Goal: Information Seeking & Learning: Learn about a topic

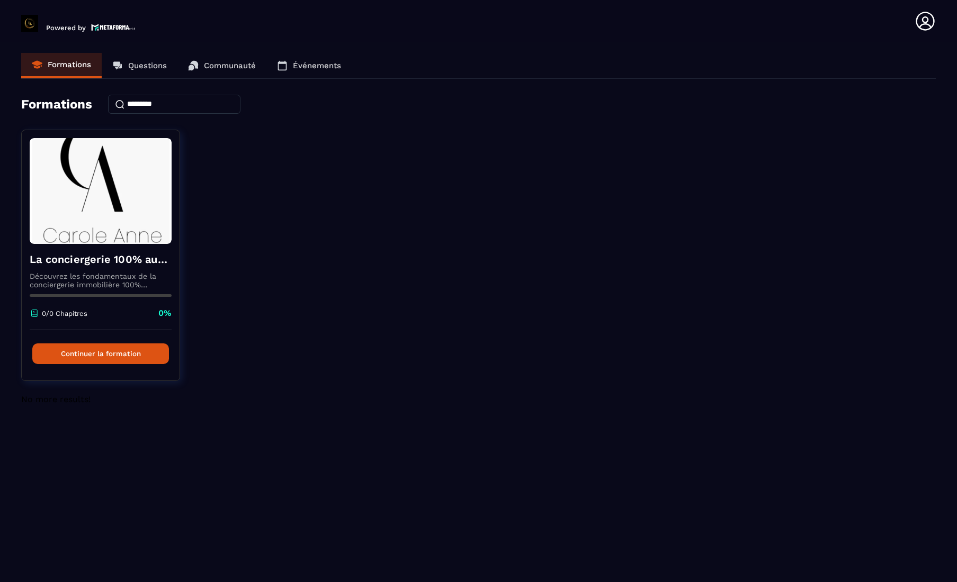
click at [155, 64] on p "Questions" at bounding box center [147, 66] width 39 height 10
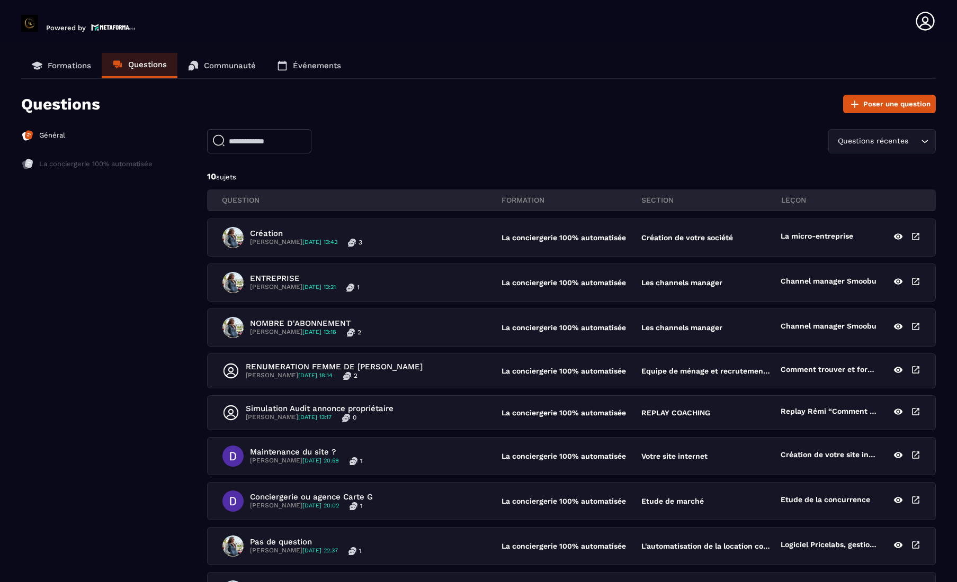
click at [204, 65] on p "Communauté" at bounding box center [230, 66] width 52 height 10
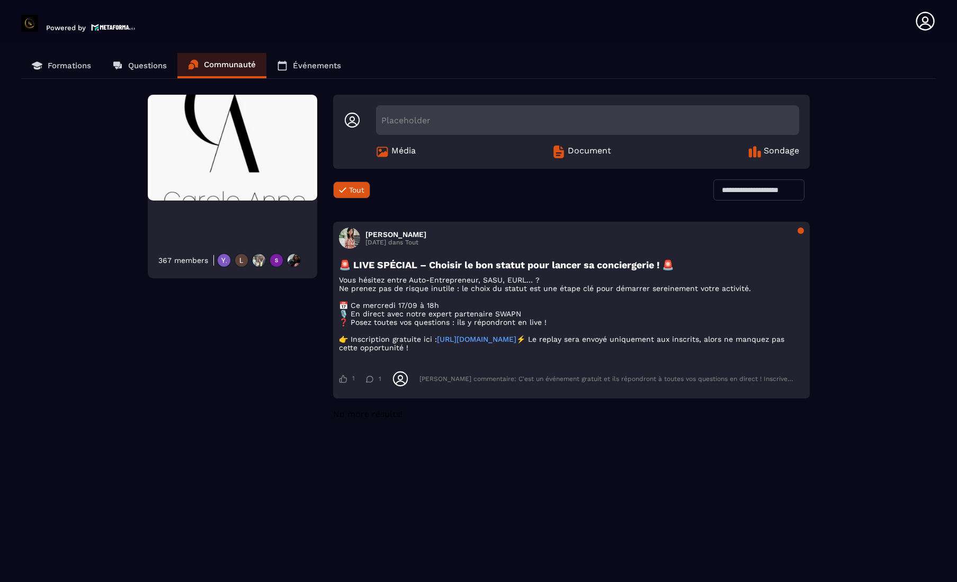
click at [310, 68] on p "Événements" at bounding box center [317, 66] width 48 height 10
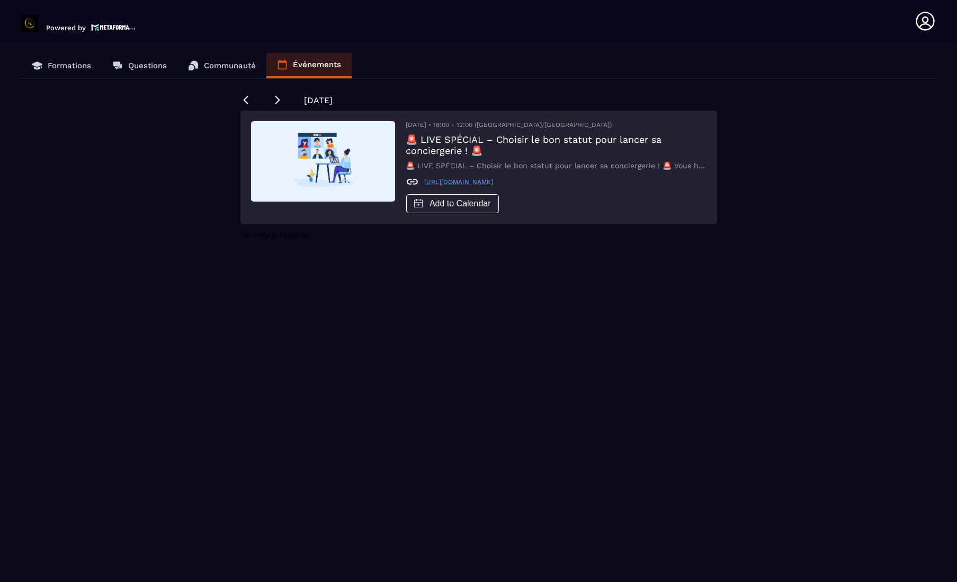
click at [67, 67] on p "Formations" at bounding box center [69, 66] width 43 height 10
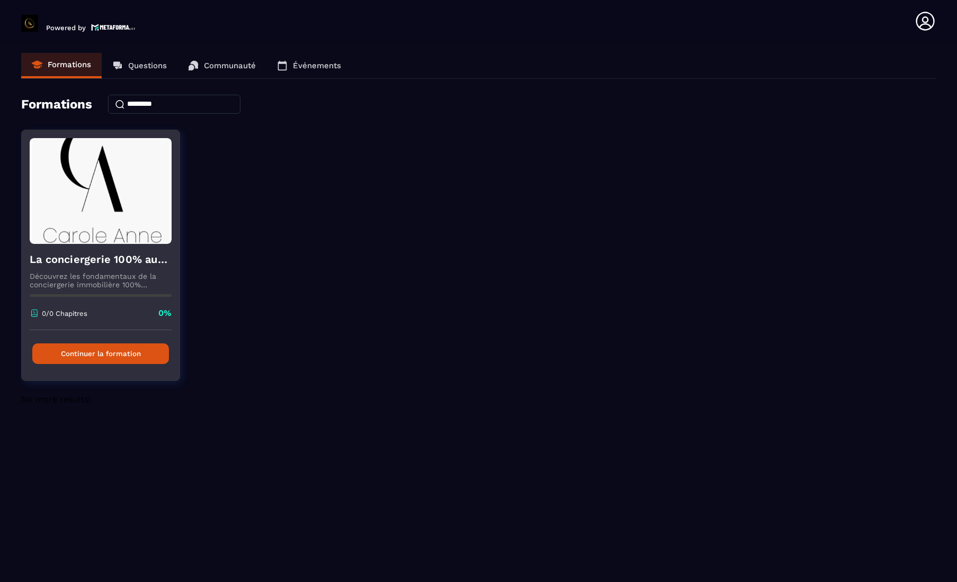
click at [80, 355] on button "Continuer la formation" at bounding box center [100, 354] width 137 height 21
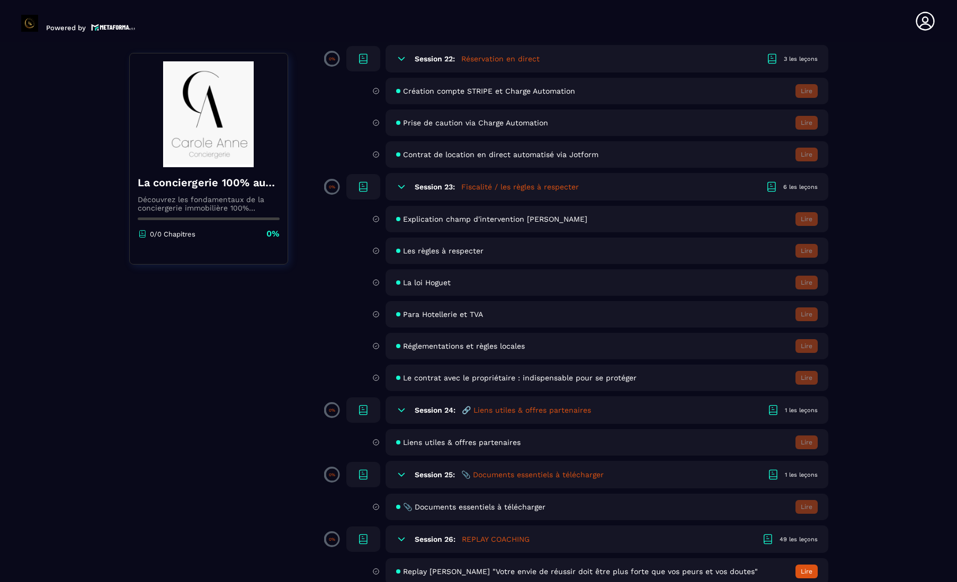
scroll to position [2711, 0]
click at [180, 208] on p "Découvrez les fondamentaux de la conciergerie immobilière 100% automatisée. Cet…" at bounding box center [209, 203] width 142 height 17
click at [408, 381] on span "Le contrat avec le propriétaire : indispensable pour se protéger" at bounding box center [520, 378] width 234 height 8
click at [479, 379] on span "Le contrat avec le propriétaire : indispensable pour se protéger" at bounding box center [520, 378] width 234 height 8
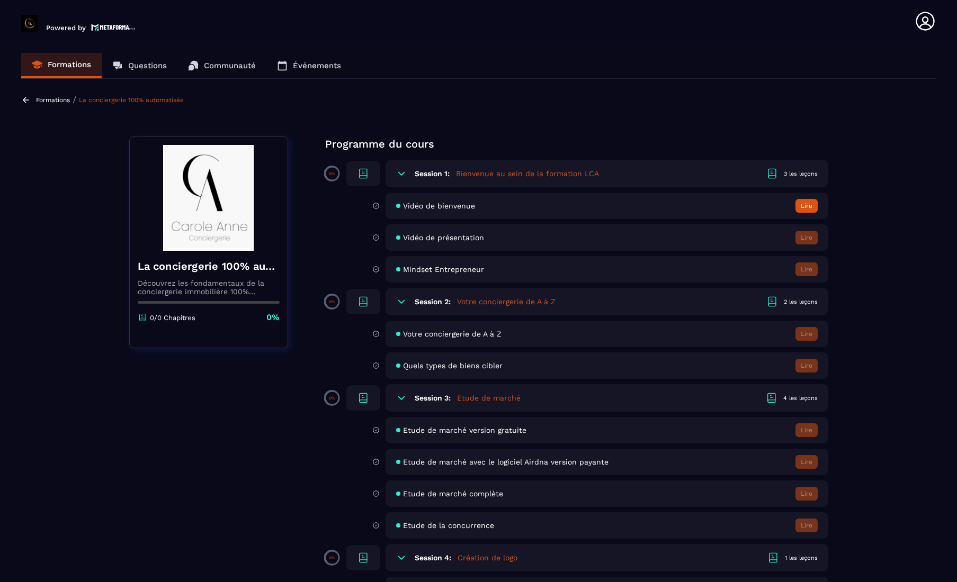
scroll to position [0, 0]
click at [51, 101] on p "Formations" at bounding box center [53, 99] width 34 height 7
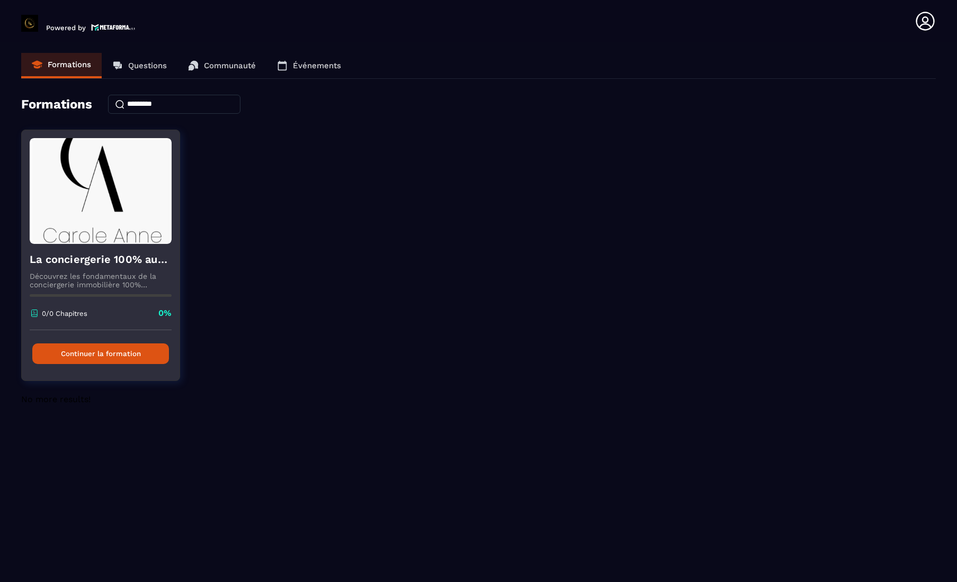
click at [123, 276] on p "Découvrez les fondamentaux de la conciergerie immobilière 100% automatisée. Cet…" at bounding box center [101, 280] width 142 height 17
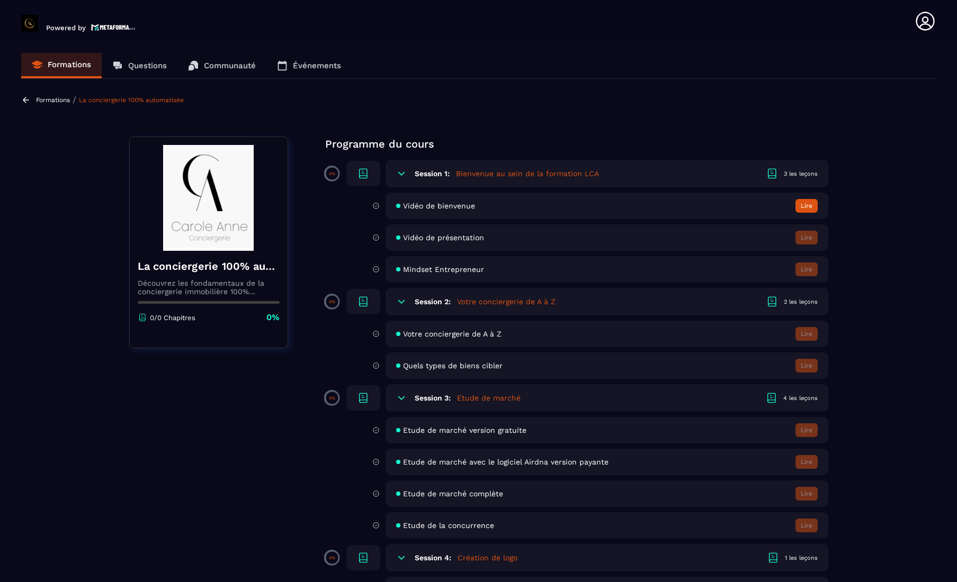
click at [432, 213] on div "Vidéo de bienvenue Lire" at bounding box center [606, 206] width 443 height 26
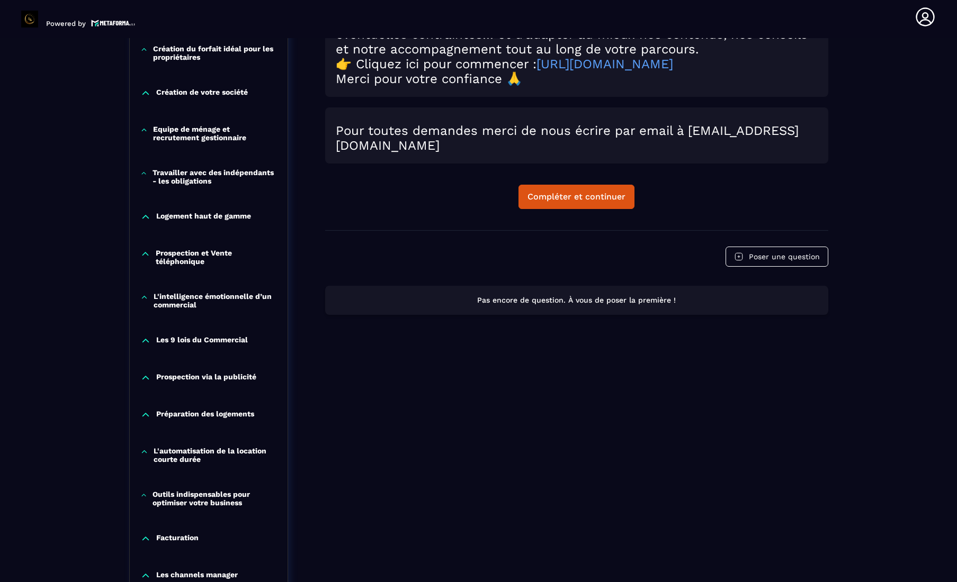
scroll to position [566, 0]
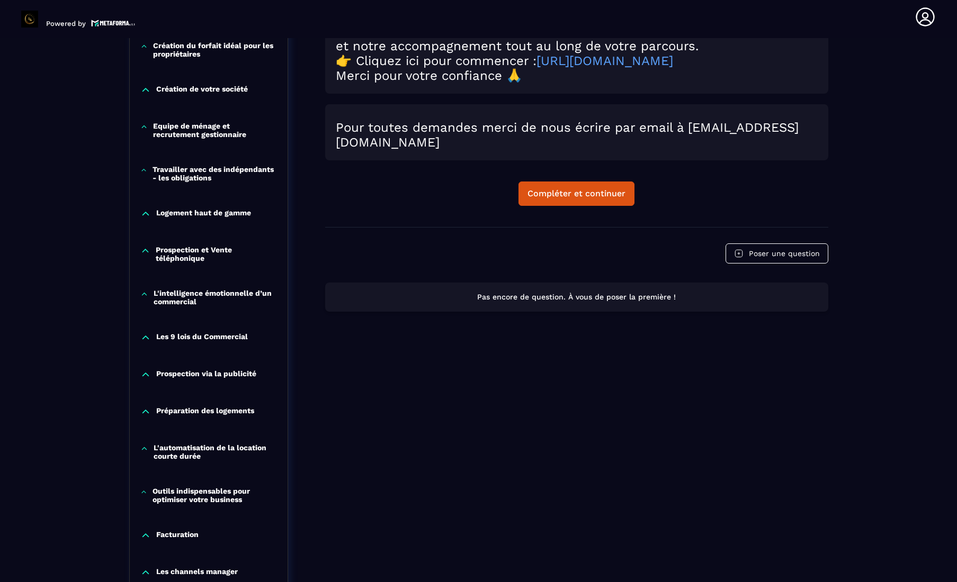
click at [205, 411] on p "Préparation des logements" at bounding box center [205, 412] width 98 height 11
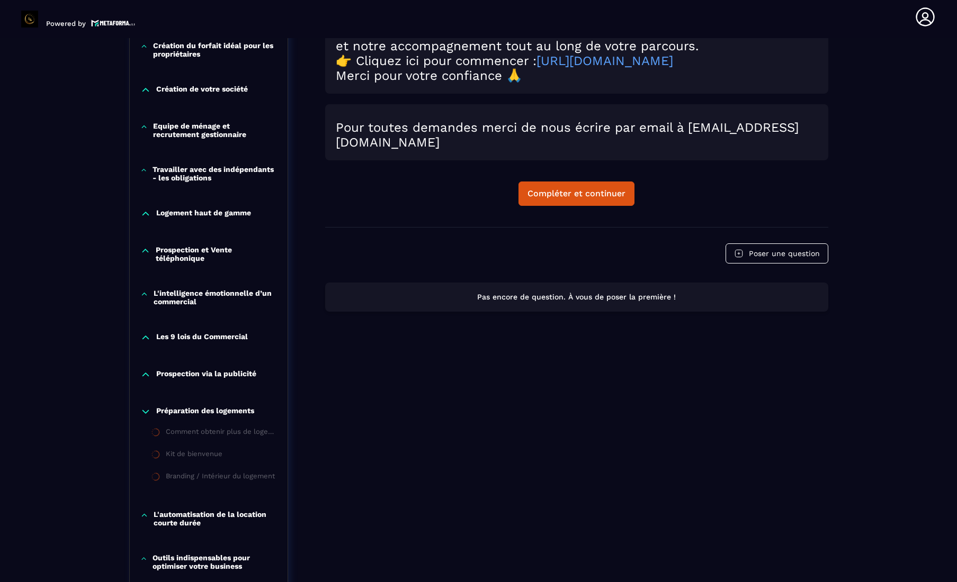
click at [198, 427] on li "Comment obtenir plus de logements en gestion ou en sous-location ?" at bounding box center [209, 434] width 158 height 22
click at [202, 437] on div "Comment obtenir plus de logements en gestion ou en sous-location ?" at bounding box center [221, 434] width 111 height 12
click at [202, 416] on p "Préparation des logements" at bounding box center [205, 412] width 98 height 11
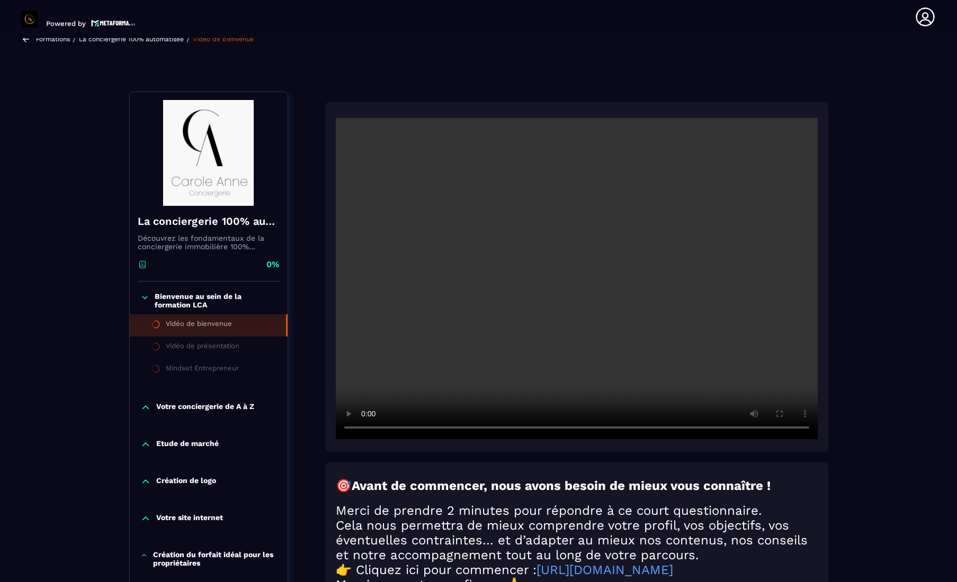
scroll to position [61, 0]
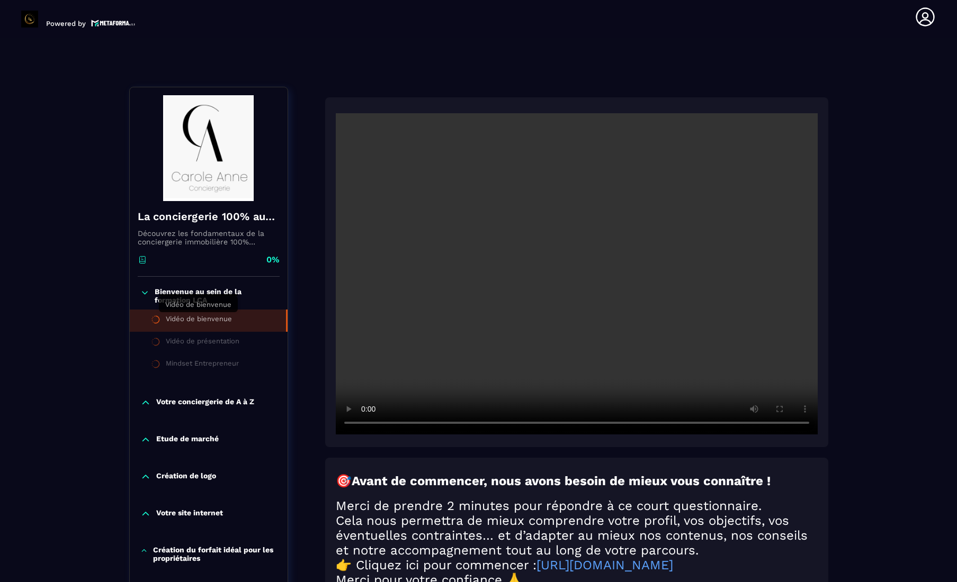
click at [196, 319] on div "Vidéo de bienvenue" at bounding box center [199, 321] width 66 height 12
click at [195, 338] on div "Vidéo de présentation" at bounding box center [203, 343] width 74 height 12
click at [195, 345] on div "Vidéo de présentation" at bounding box center [203, 343] width 74 height 12
click at [196, 297] on p "Bienvenue au sein de la formation LCA" at bounding box center [216, 296] width 122 height 17
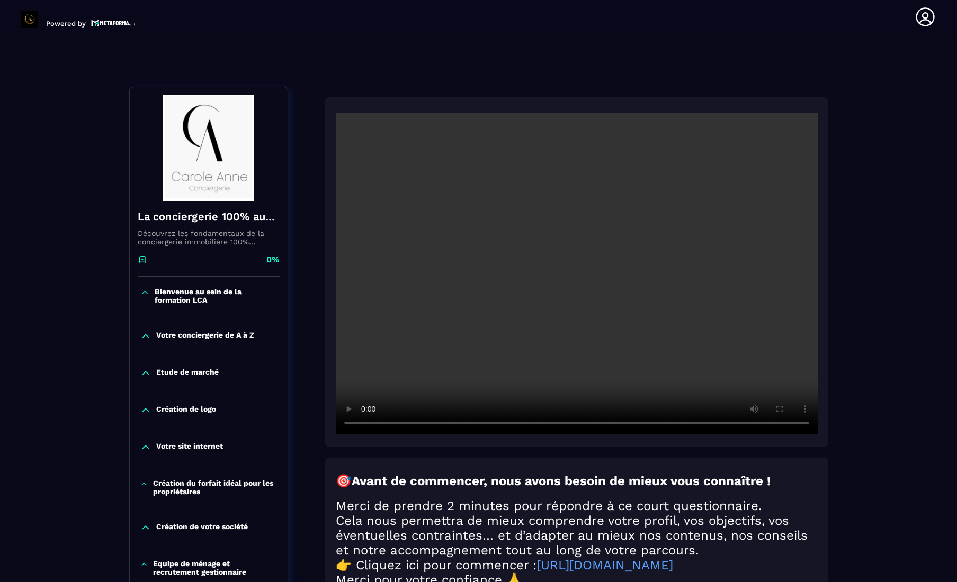
click at [200, 299] on p "Bienvenue au sein de la formation LCA" at bounding box center [216, 296] width 122 height 17
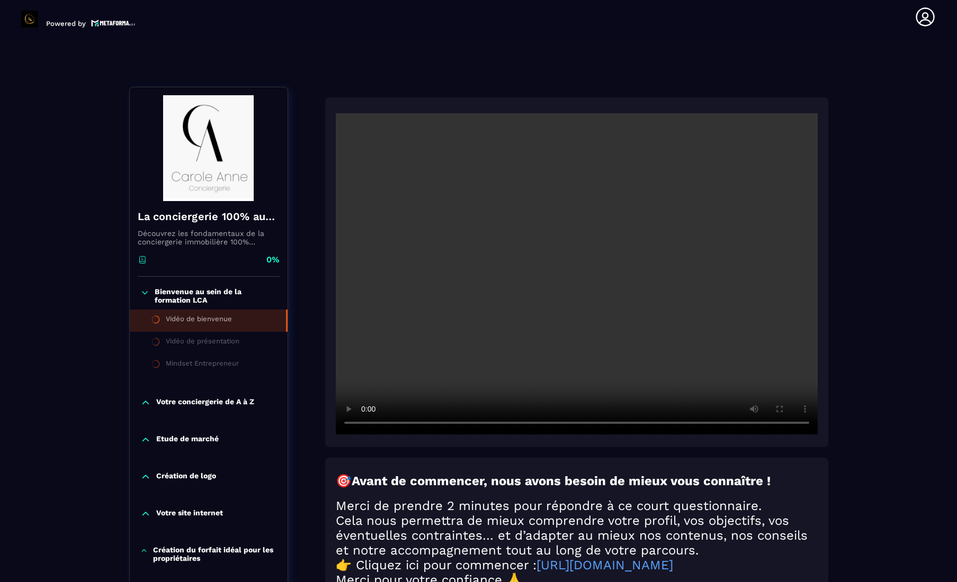
click at [201, 321] on div "Vidéo de bienvenue" at bounding box center [199, 321] width 66 height 12
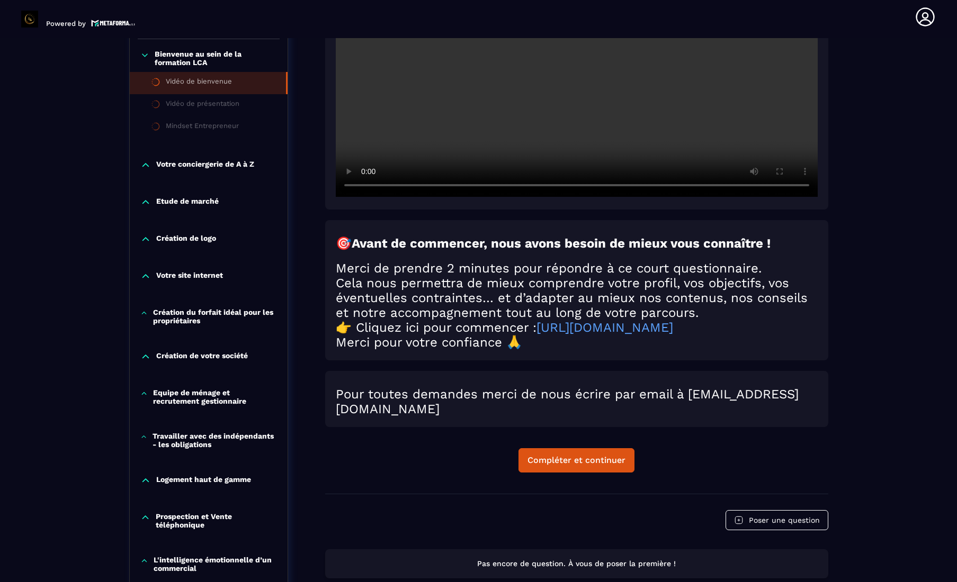
scroll to position [420, 0]
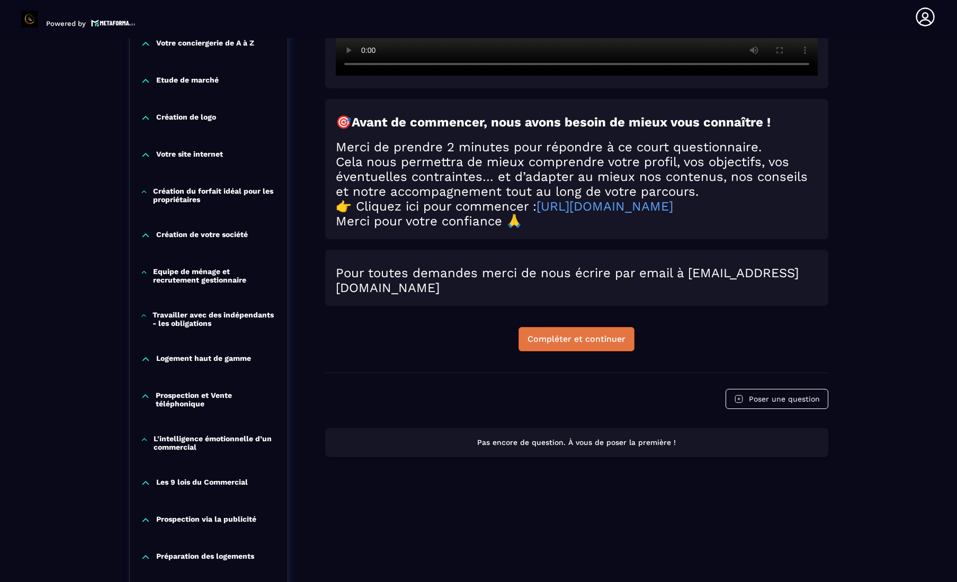
click at [479, 352] on button "Compléter et continuer" at bounding box center [576, 339] width 116 height 24
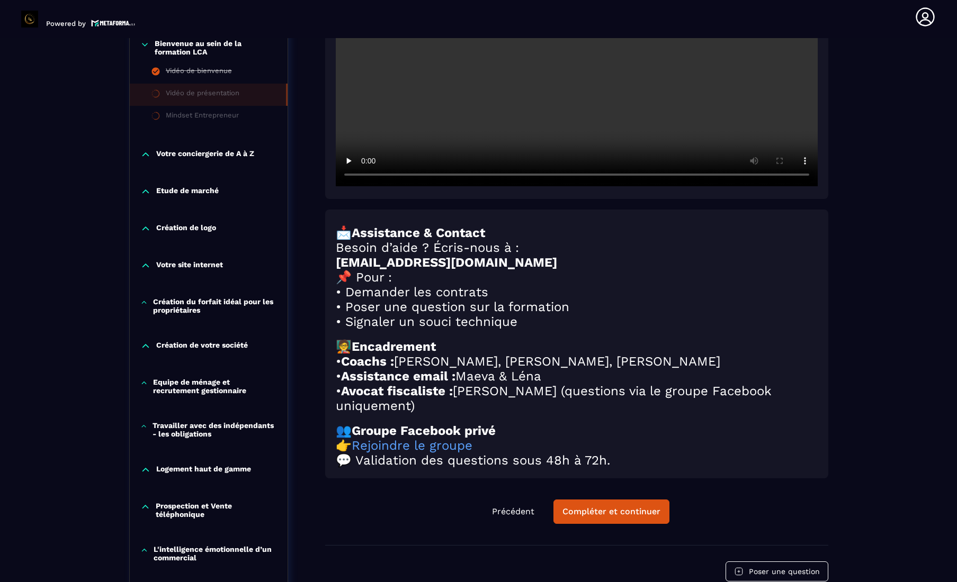
scroll to position [310, 0]
click at [479, 517] on div "Compléter et continuer" at bounding box center [611, 511] width 98 height 11
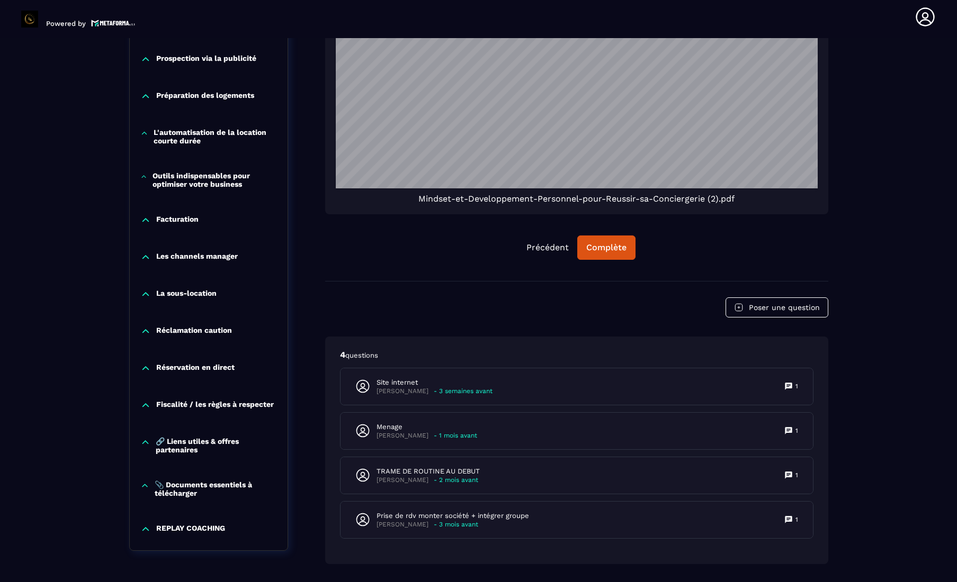
scroll to position [875, 0]
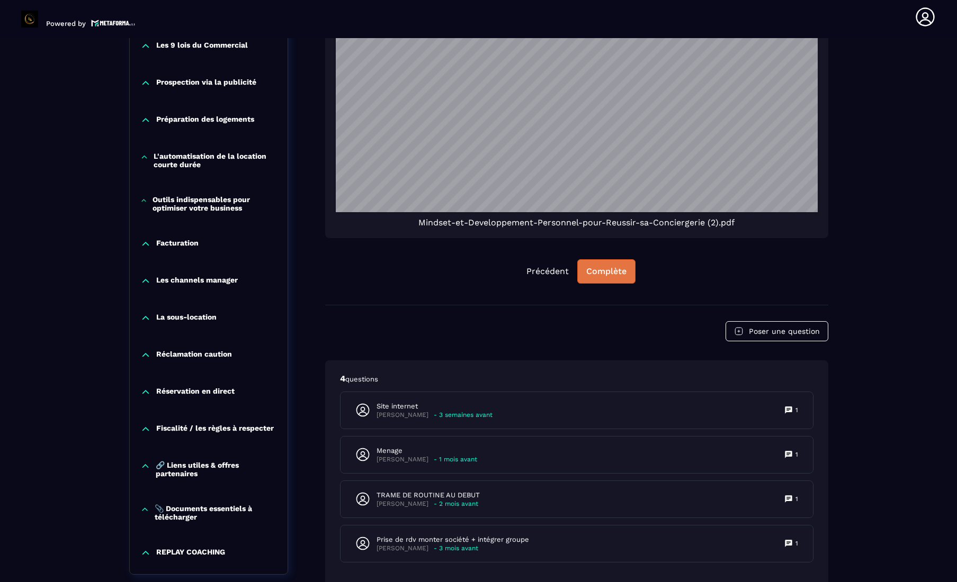
click at [479, 273] on div "Complète" at bounding box center [606, 271] width 40 height 11
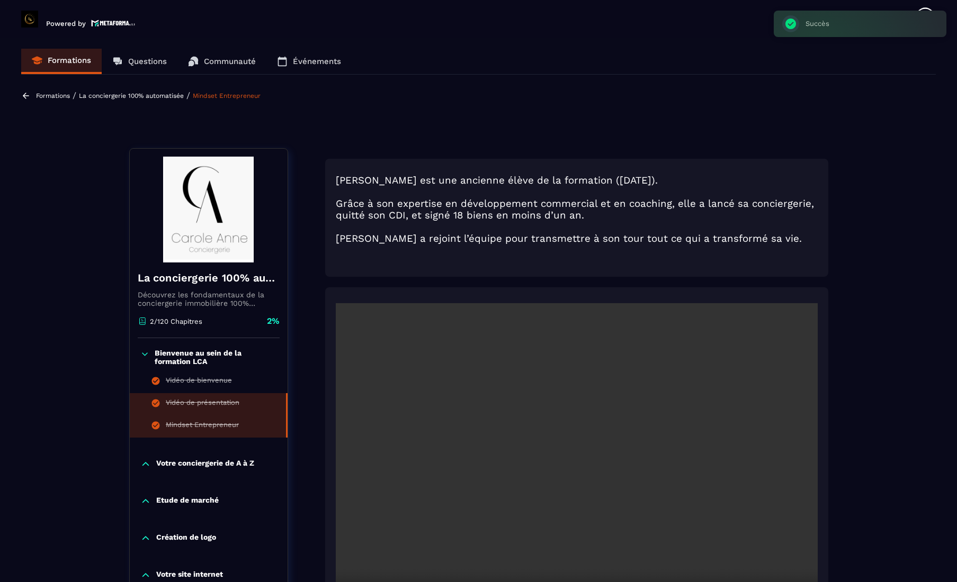
scroll to position [0, 0]
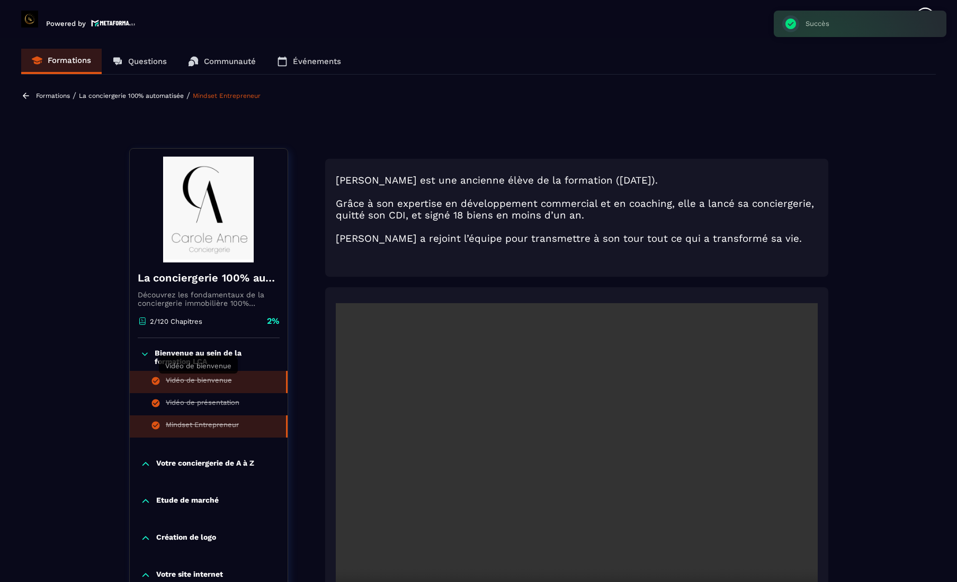
click at [190, 384] on div "Vidéo de bienvenue" at bounding box center [199, 382] width 66 height 12
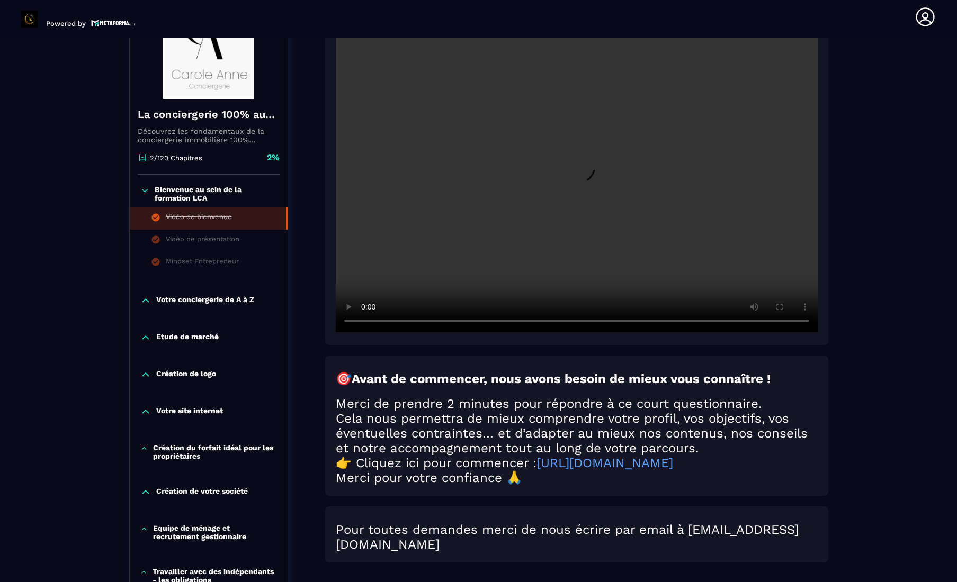
scroll to position [182, 0]
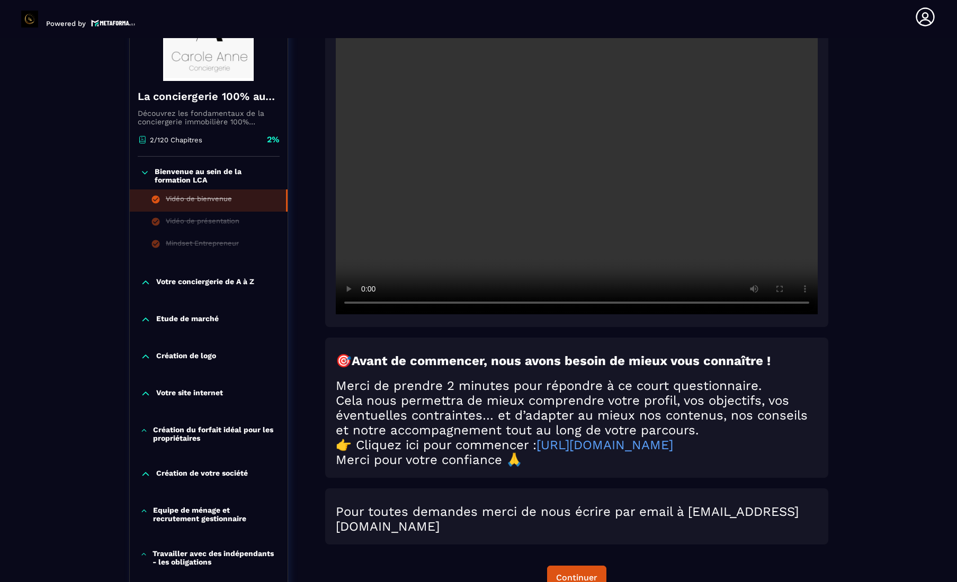
click at [479, 157] on video at bounding box center [577, 153] width 482 height 321
click at [366, 307] on video at bounding box center [577, 153] width 482 height 321
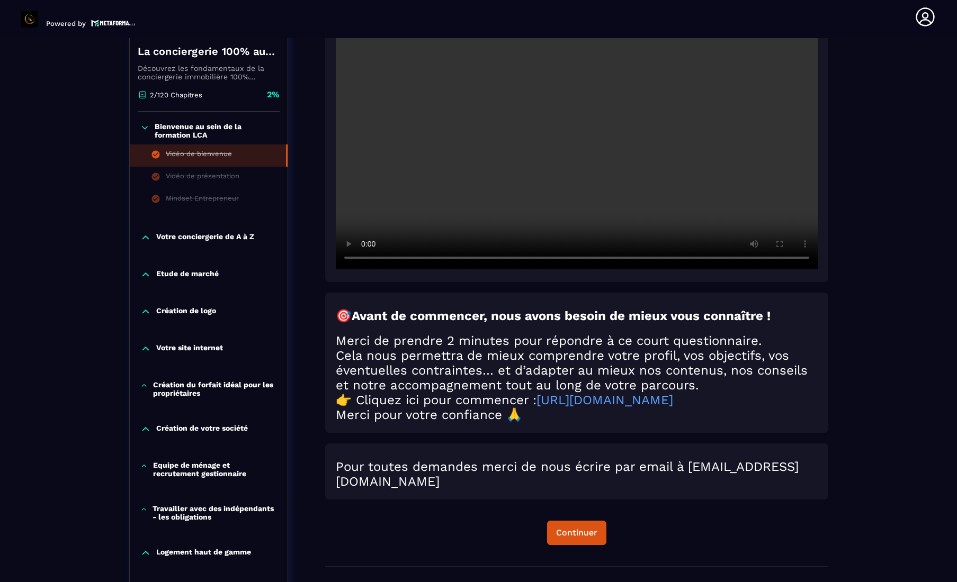
scroll to position [227, 0]
click at [194, 275] on p "Etude de marché" at bounding box center [187, 274] width 62 height 11
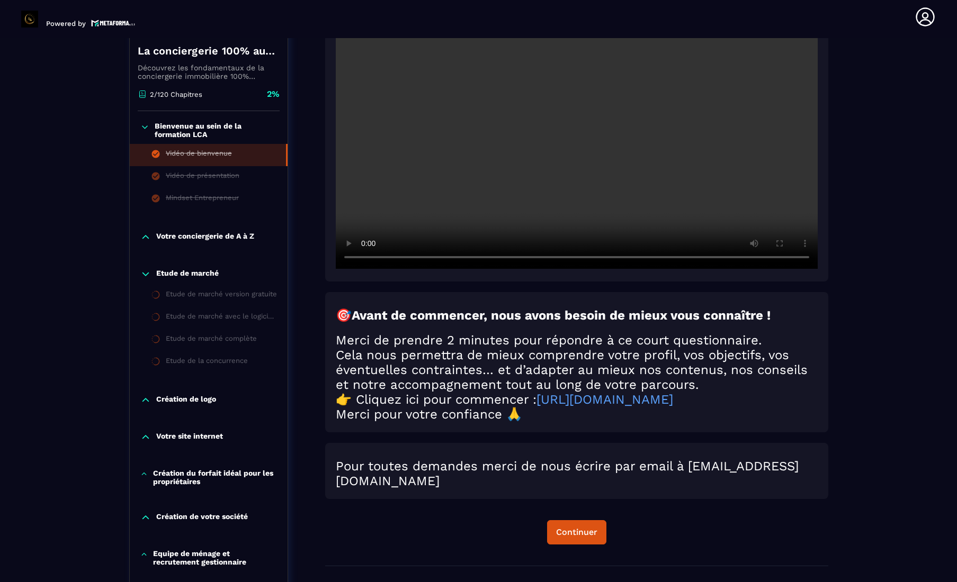
click at [202, 239] on p "Votre conciergerie de A à Z" at bounding box center [205, 237] width 98 height 11
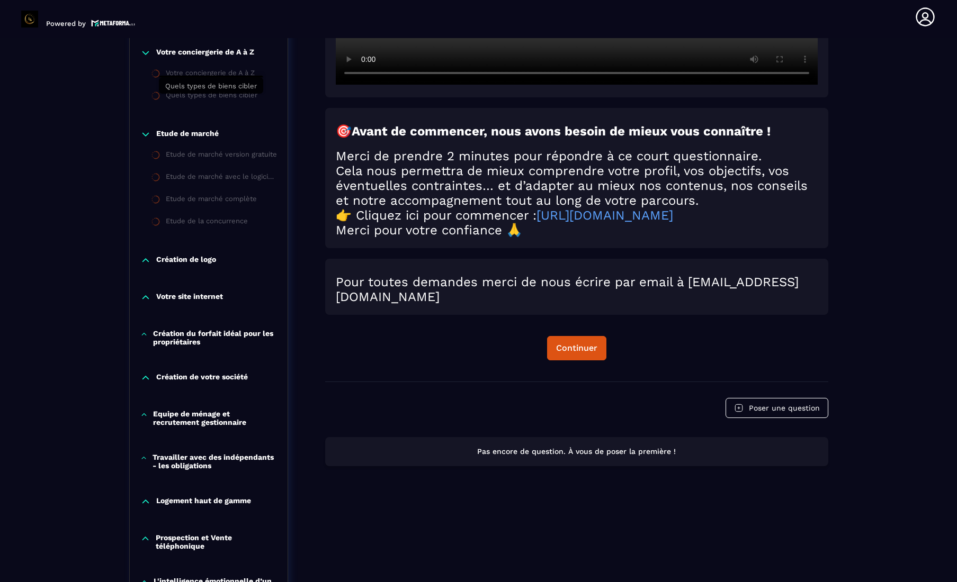
scroll to position [412, 0]
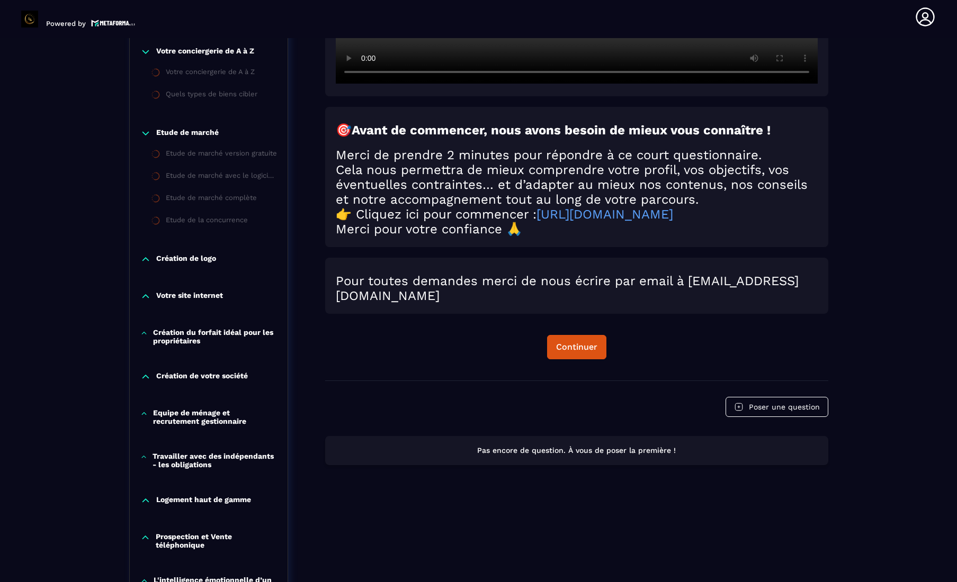
click at [195, 259] on p "Création de logo" at bounding box center [186, 259] width 60 height 11
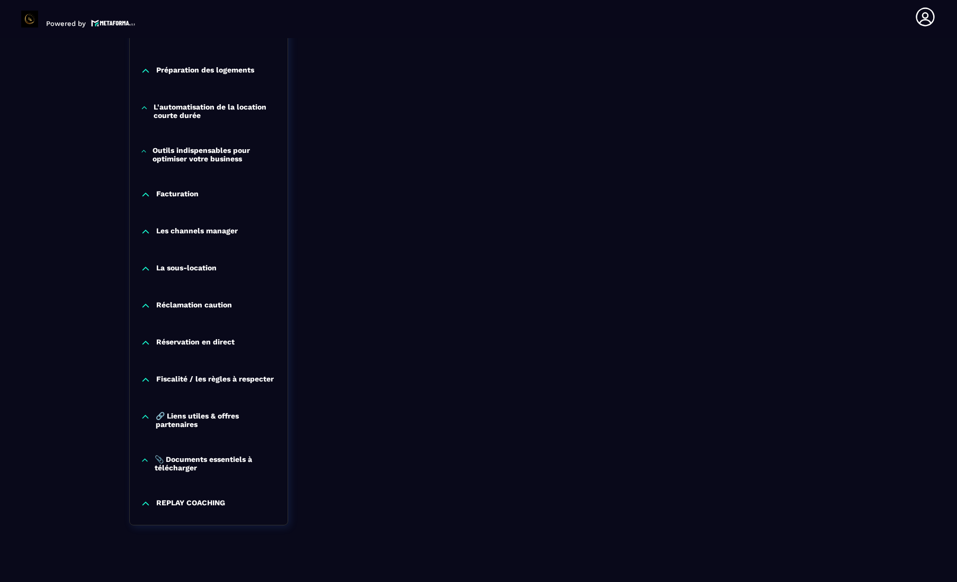
scroll to position [1063, 0]
click at [221, 376] on p "Fiscalité / les règles à respecter" at bounding box center [215, 379] width 118 height 11
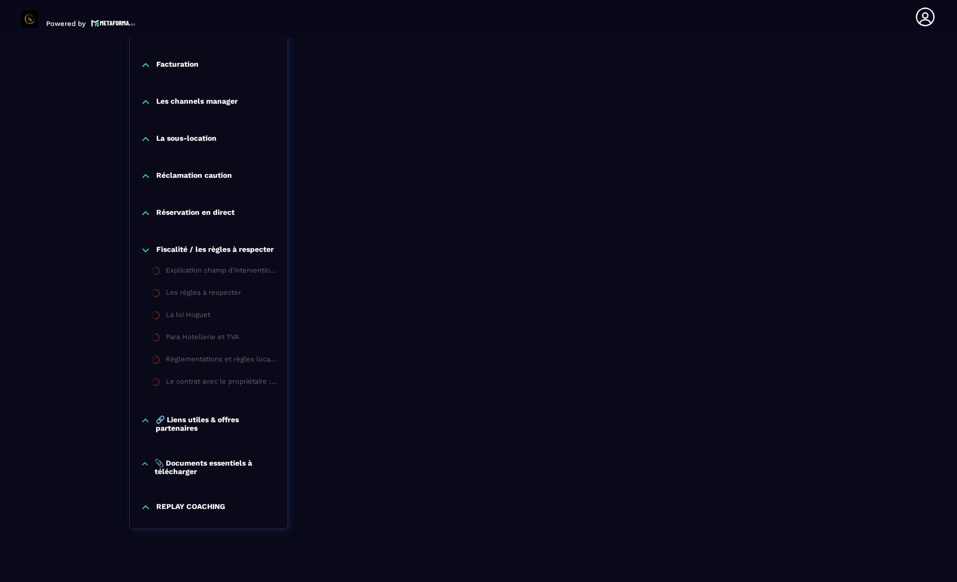
scroll to position [1197, 0]
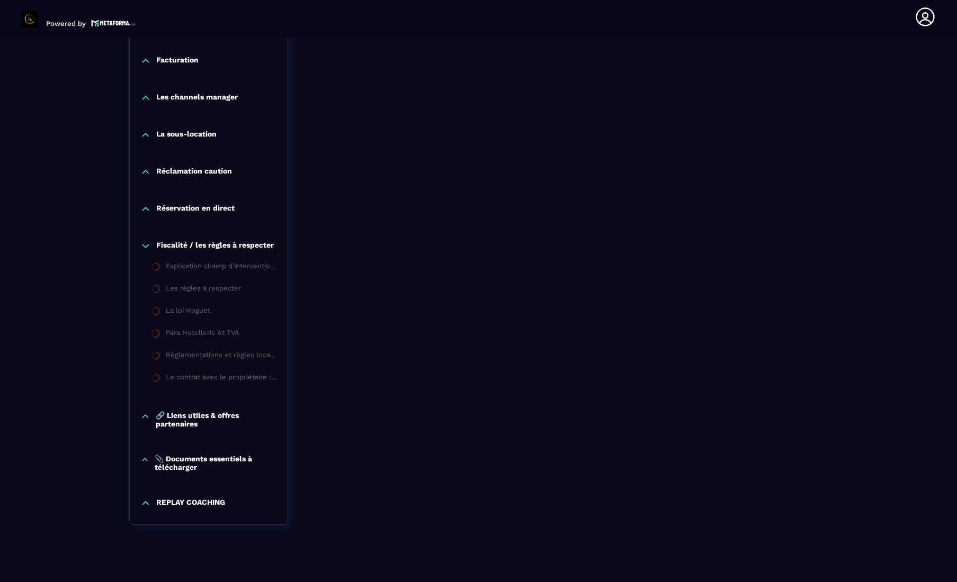
click at [198, 420] on p "🔗 Liens utiles & offres partenaires" at bounding box center [216, 419] width 121 height 17
click at [195, 487] on p "📎 Documents essentiels à télécharger" at bounding box center [216, 485] width 122 height 17
click at [219, 516] on div "📎 Documents essentiels à télécharger" at bounding box center [221, 511] width 111 height 12
click at [186, 494] on p "📎 Documents essentiels à télécharger" at bounding box center [216, 485] width 122 height 17
click at [184, 494] on p "📎 Documents essentiels à télécharger" at bounding box center [216, 485] width 122 height 17
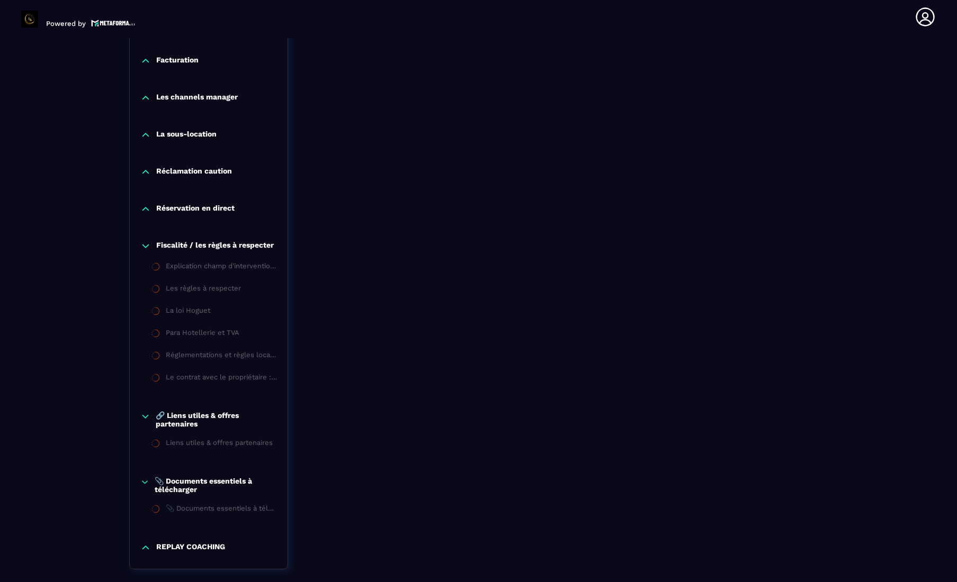
click at [160, 517] on li "📎 Documents essentiels à télécharger" at bounding box center [209, 510] width 158 height 22
click at [190, 516] on div "📎 Documents essentiels à télécharger" at bounding box center [221, 511] width 111 height 12
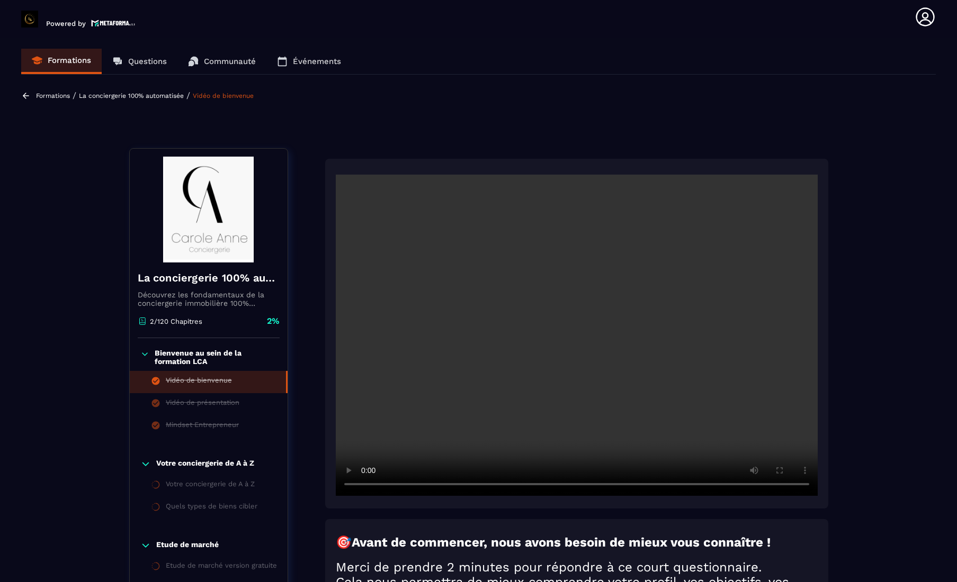
scroll to position [0, 0]
click at [220, 486] on div "Votre conciergerie de A à Z" at bounding box center [210, 486] width 89 height 12
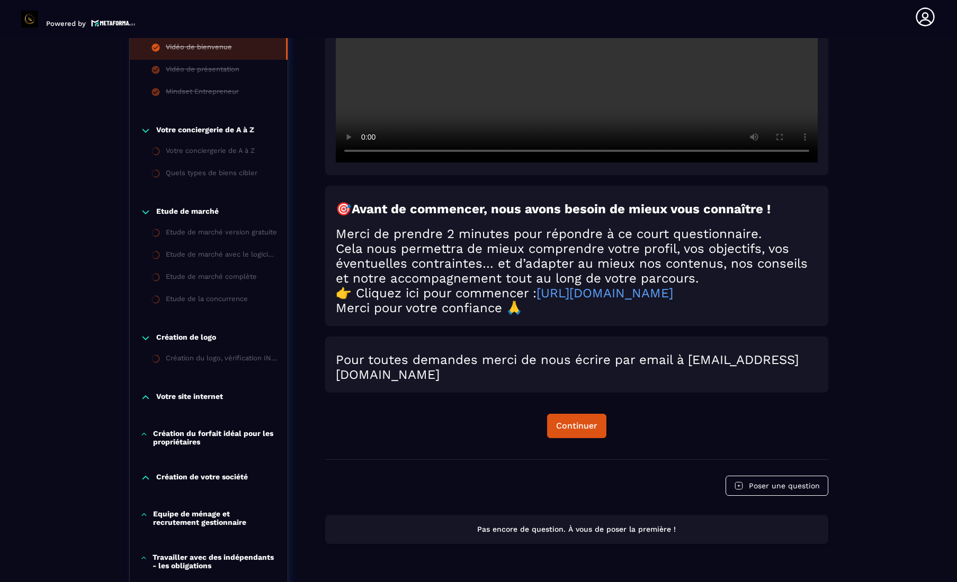
scroll to position [330, 0]
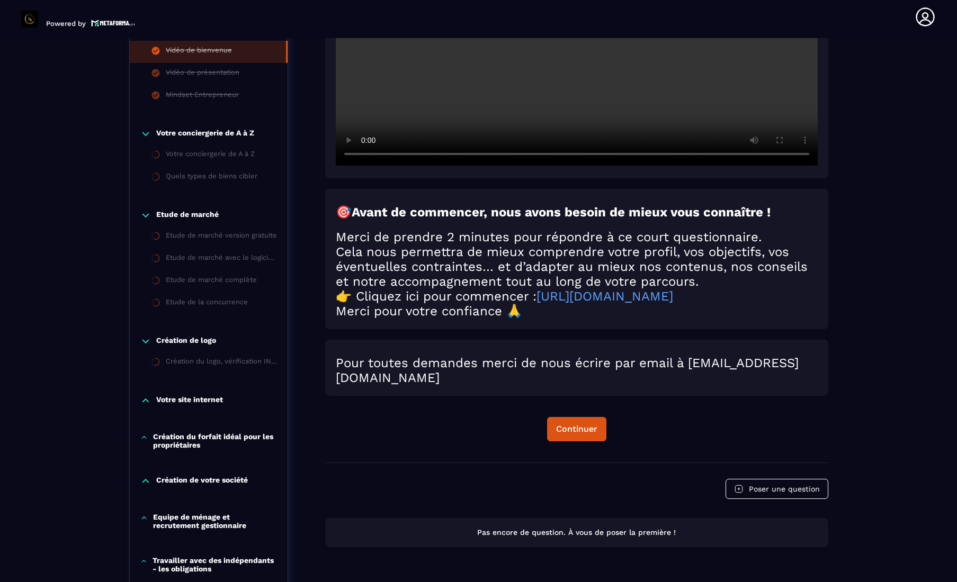
click at [215, 130] on p "Votre conciergerie de A à Z" at bounding box center [205, 134] width 98 height 11
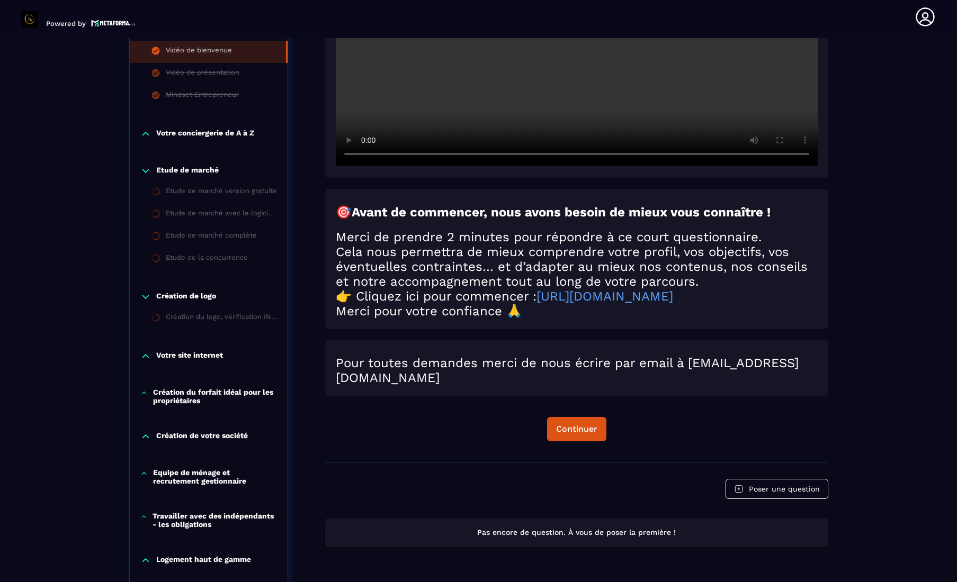
click at [204, 133] on p "Votre conciergerie de A à Z" at bounding box center [205, 134] width 98 height 11
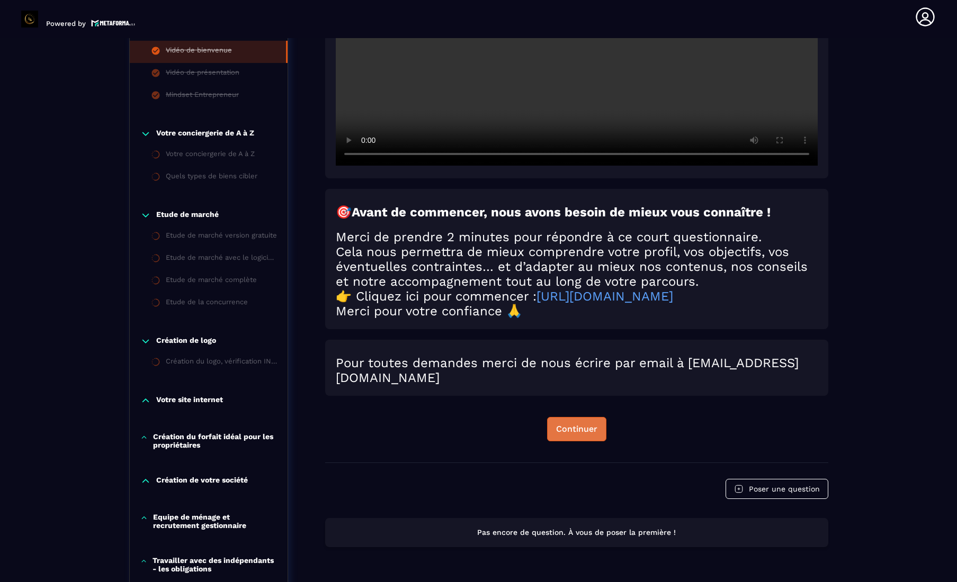
click at [479, 442] on button "Continuer" at bounding box center [576, 429] width 59 height 24
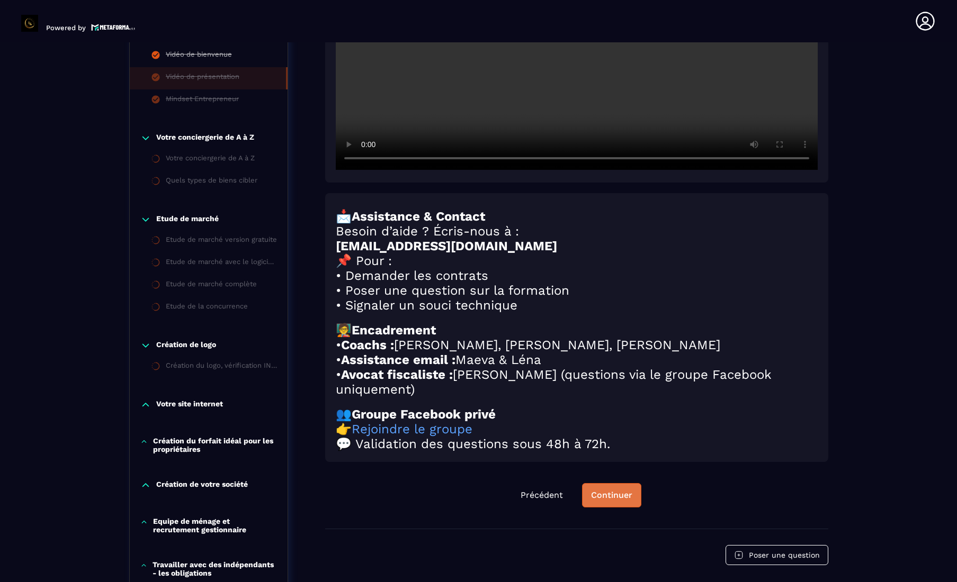
scroll to position [110, 0]
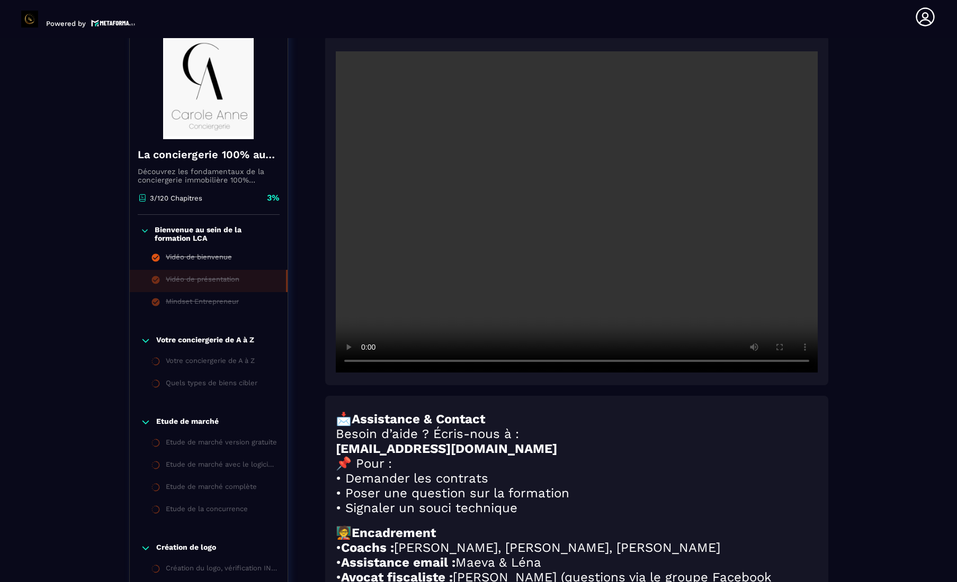
click at [479, 514] on div "📩 Assistance & Contact Besoin d’aide ? Écris-nous à : [EMAIL_ADDRESS][DOMAIN_NA…" at bounding box center [577, 533] width 482 height 243
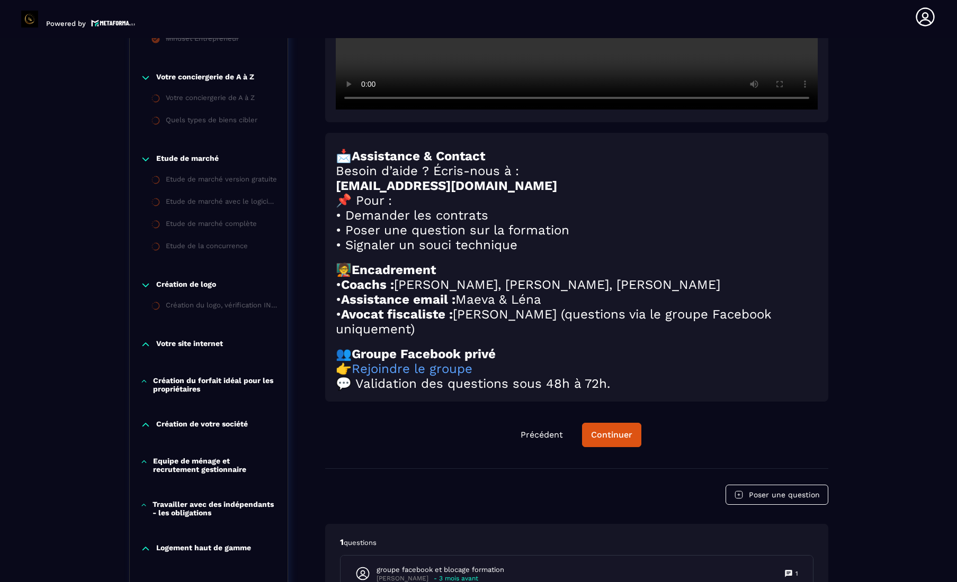
scroll to position [387, 0]
click at [479, 440] on div "Continuer" at bounding box center [611, 434] width 41 height 11
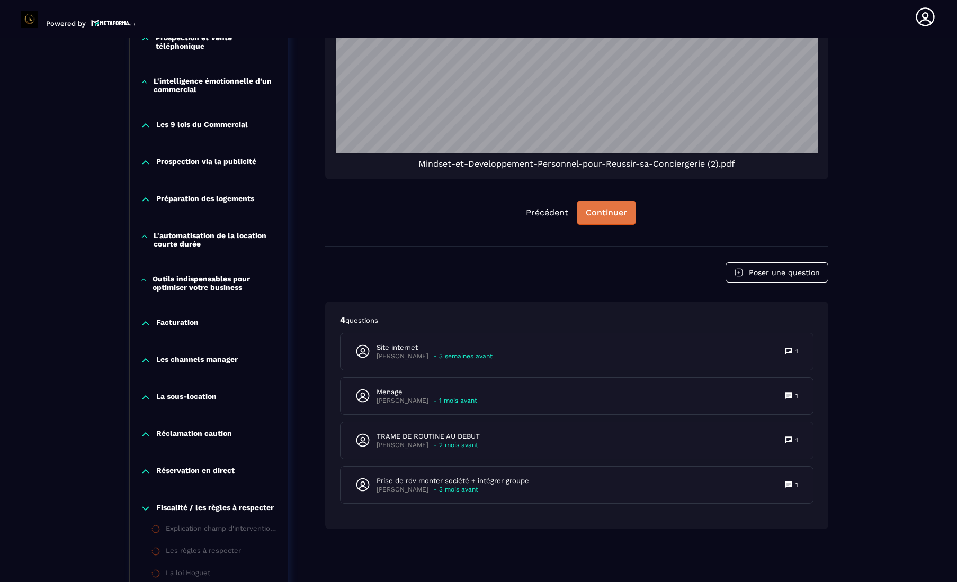
scroll to position [942, 0]
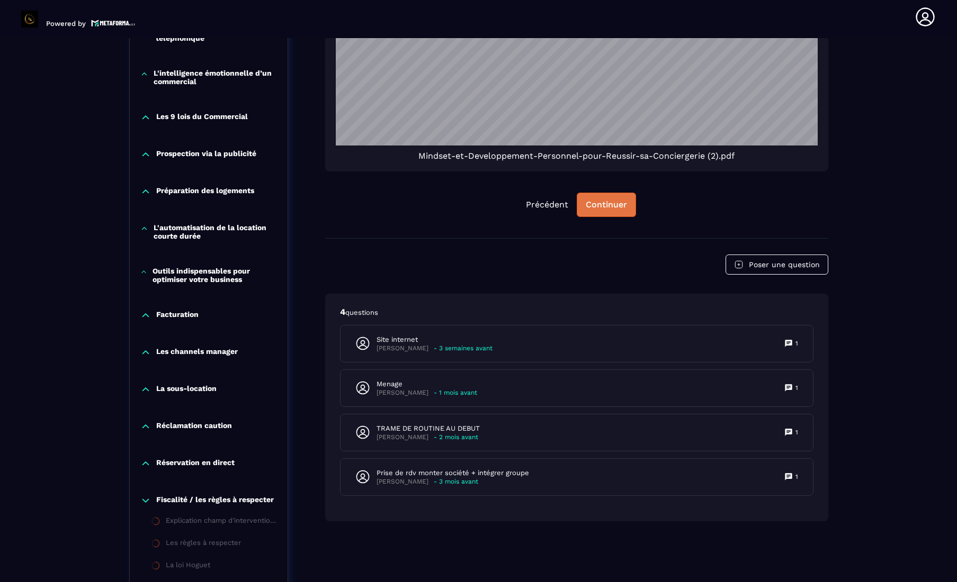
click at [479, 205] on div "Continuer" at bounding box center [606, 205] width 41 height 11
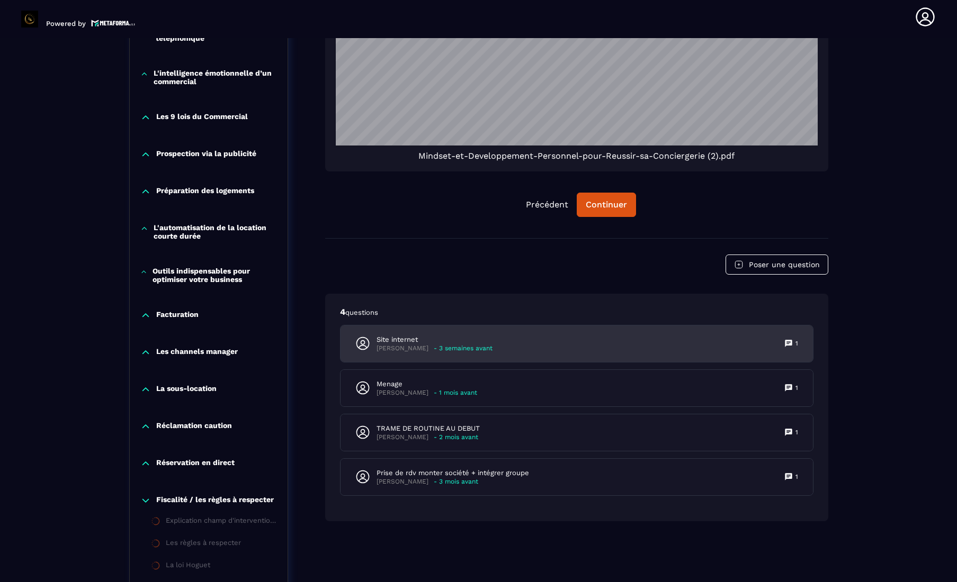
click at [408, 340] on p "Site internet" at bounding box center [434, 340] width 116 height 10
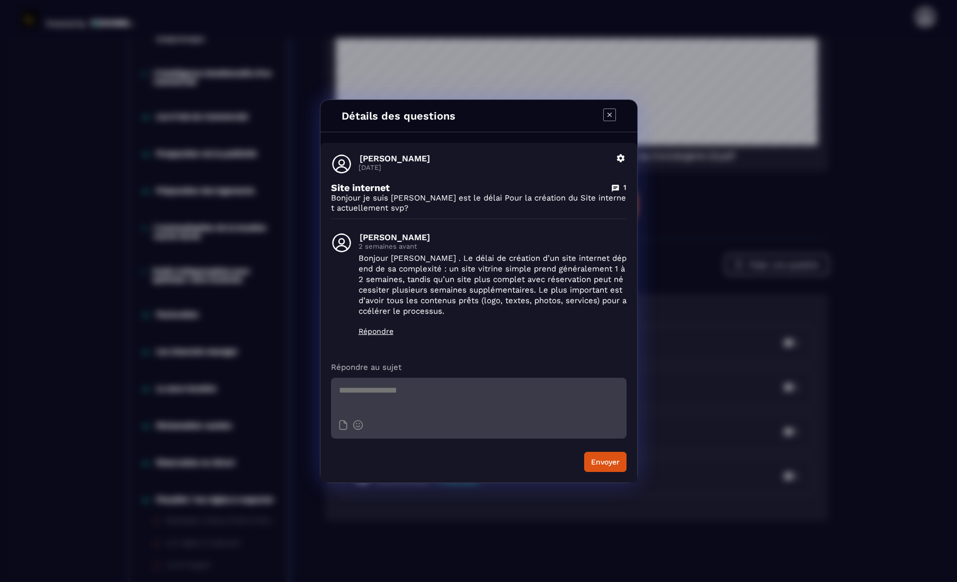
click at [479, 115] on icon "Modal window" at bounding box center [609, 115] width 13 height 13
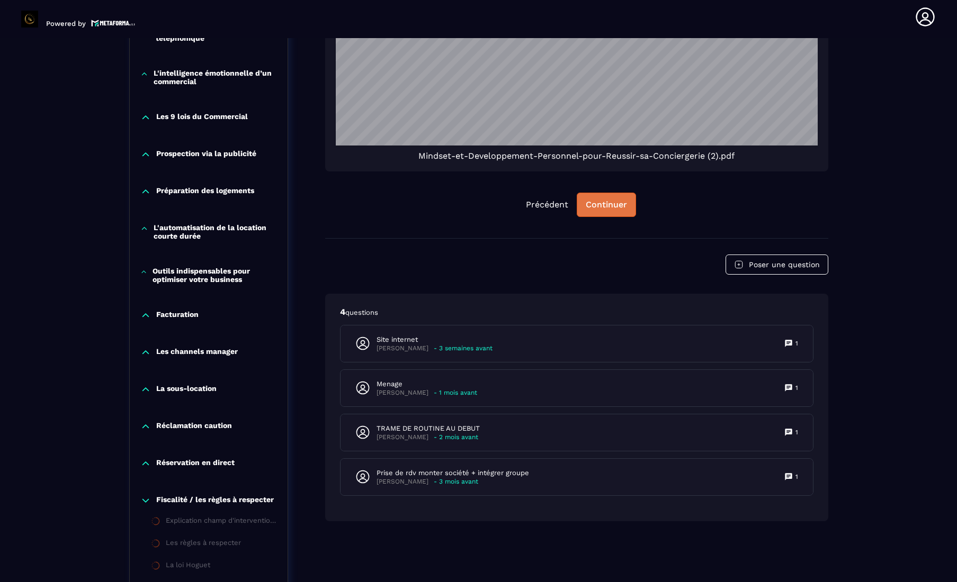
click at [479, 202] on div "Continuer" at bounding box center [606, 205] width 41 height 11
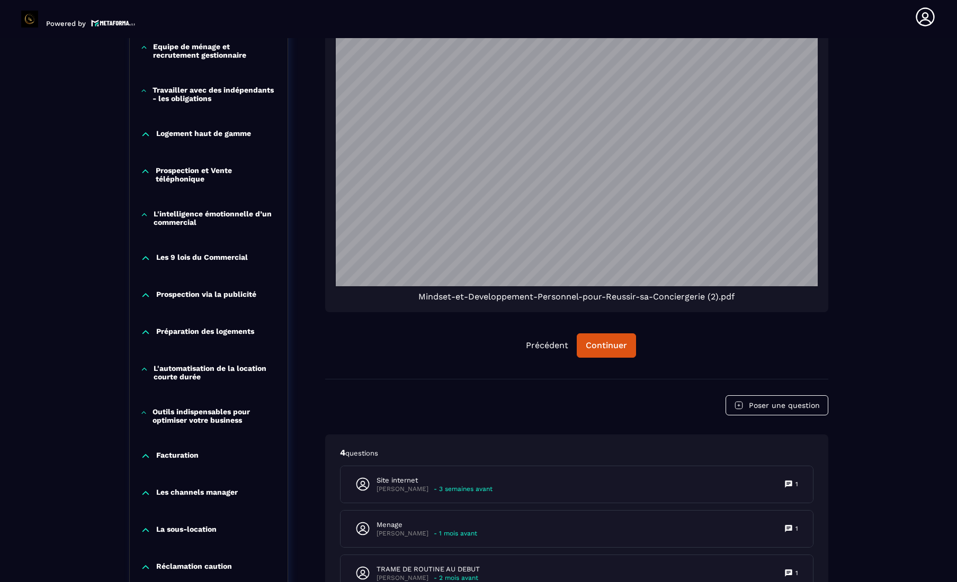
scroll to position [790, 0]
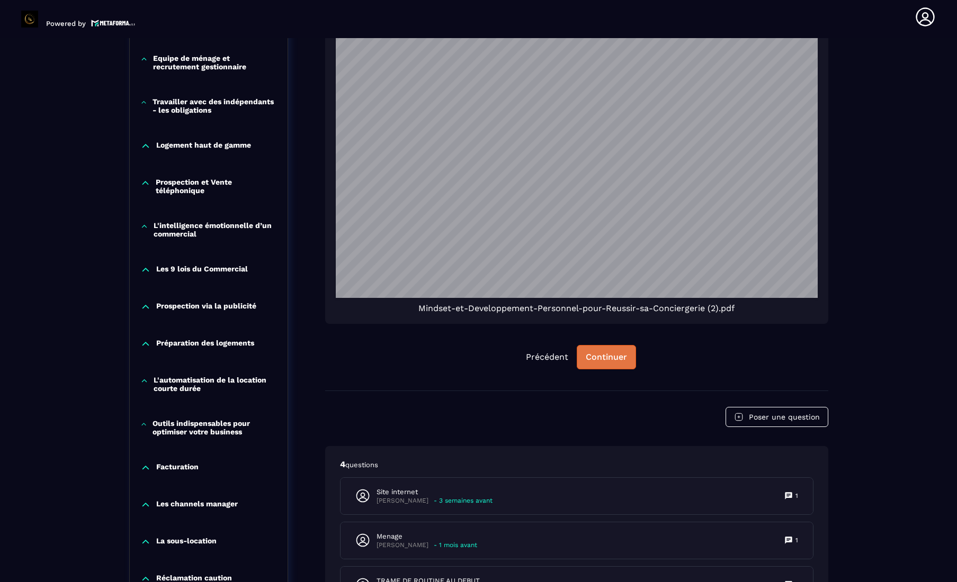
click at [479, 363] on button "Continuer" at bounding box center [606, 357] width 59 height 24
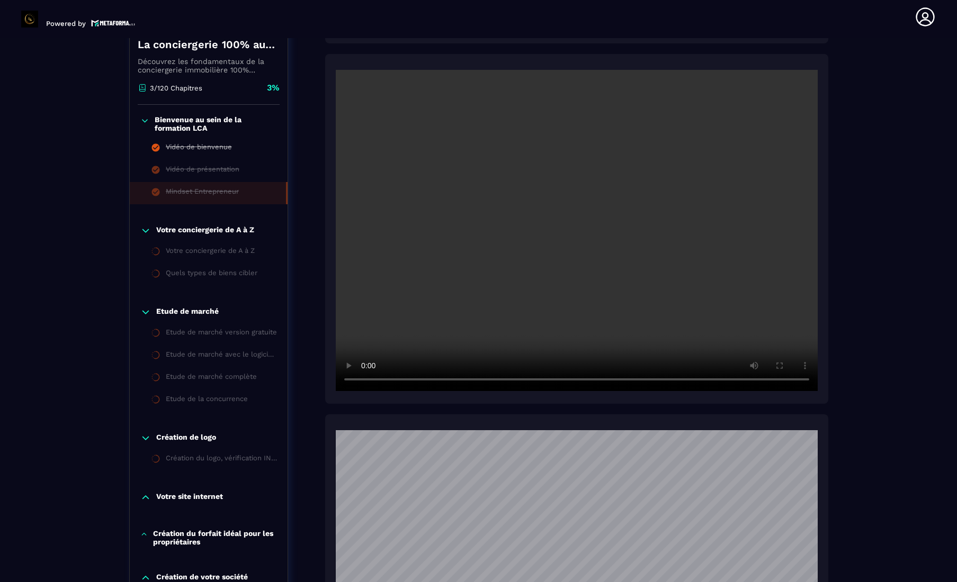
scroll to position [232, 0]
click at [203, 122] on p "Bienvenue au sein de la formation LCA" at bounding box center [216, 124] width 122 height 17
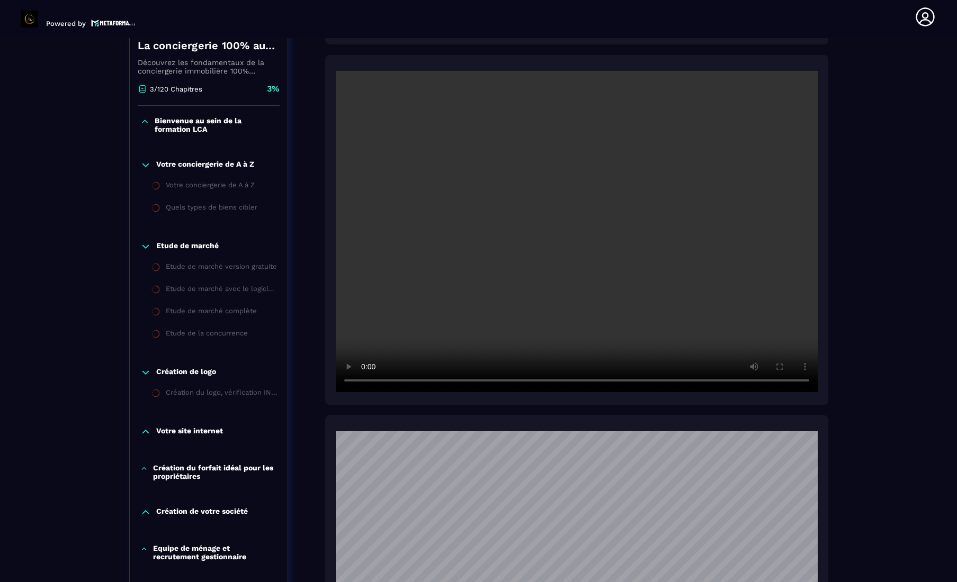
click at [181, 168] on p "Votre conciergerie de A à Z" at bounding box center [205, 165] width 98 height 11
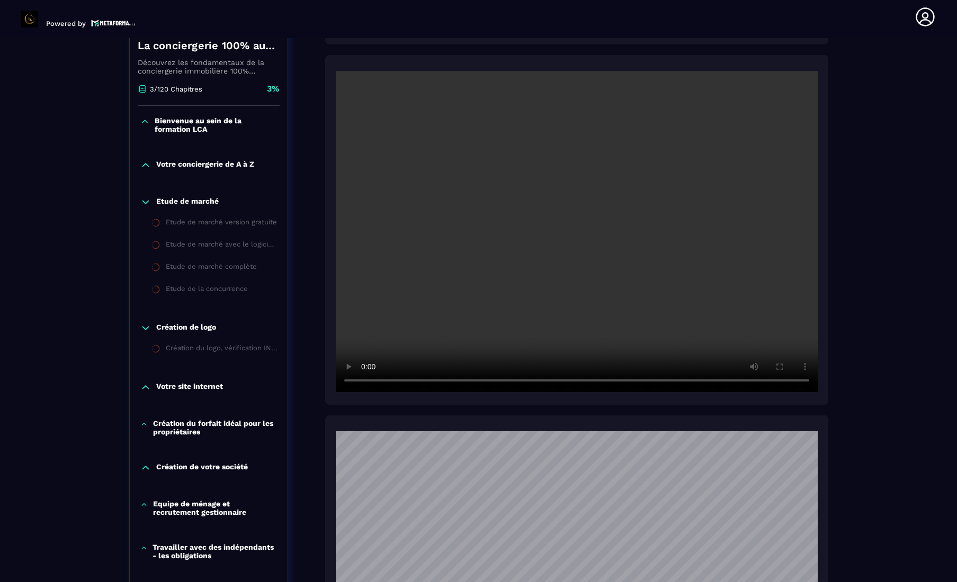
click at [200, 168] on p "Votre conciergerie de A à Z" at bounding box center [205, 165] width 98 height 11
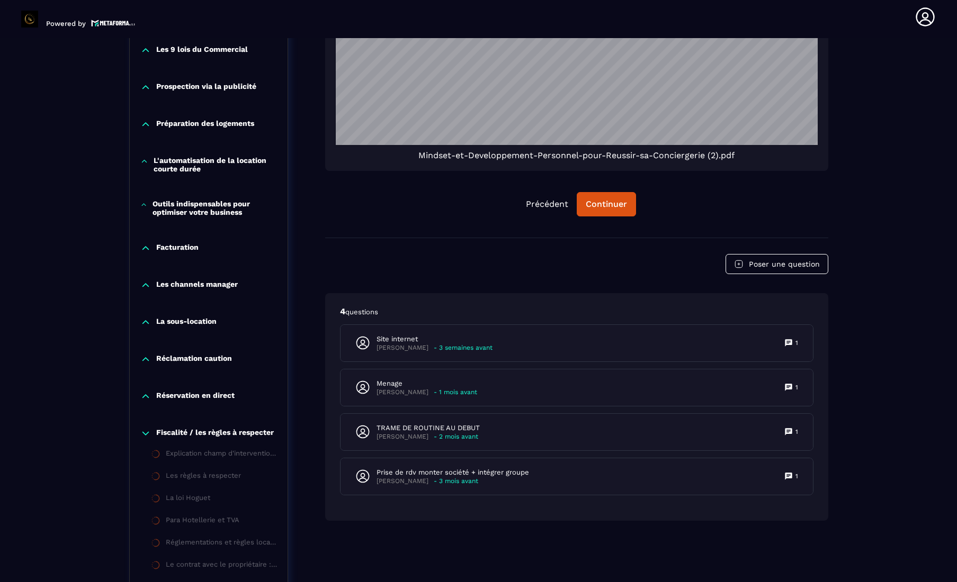
scroll to position [940, 0]
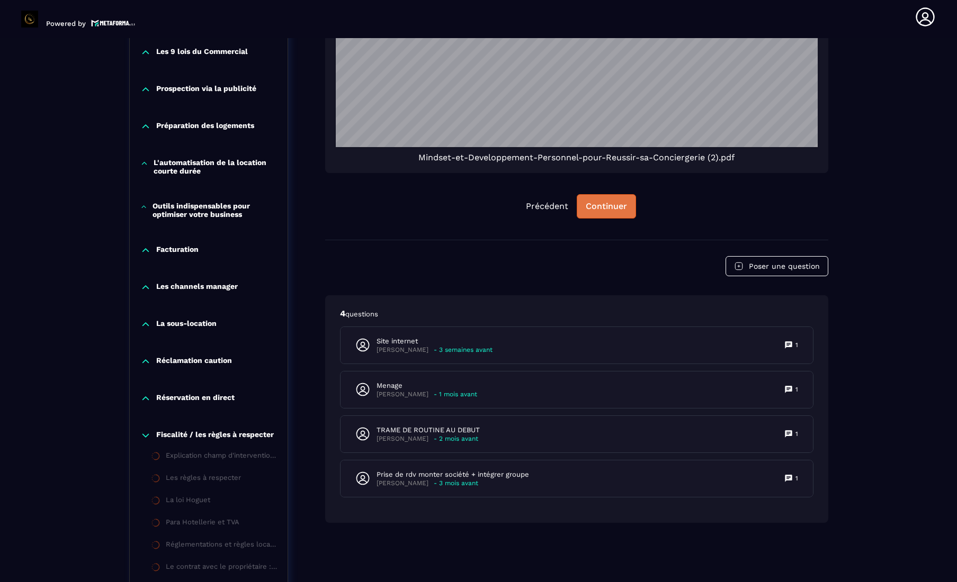
click at [479, 208] on div "Continuer" at bounding box center [606, 206] width 41 height 11
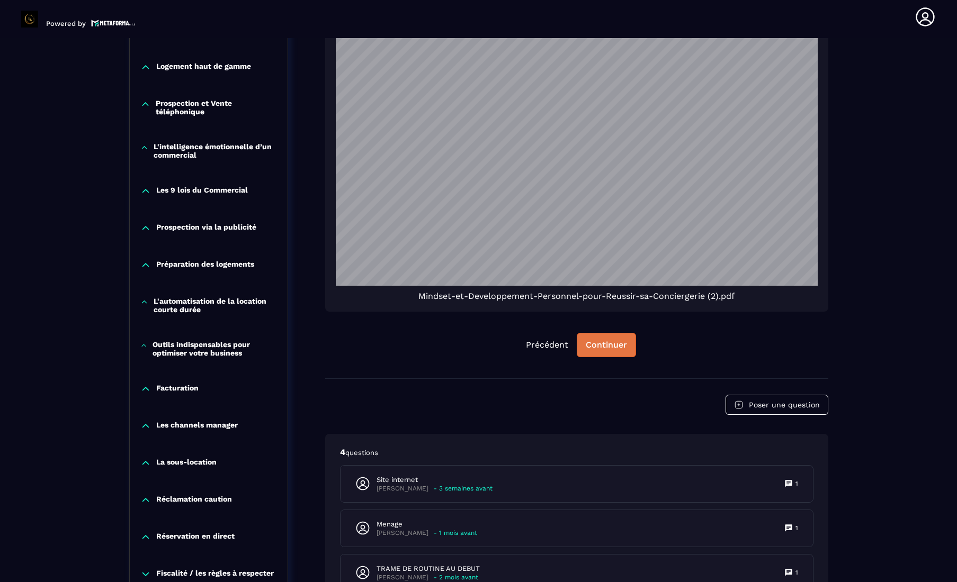
scroll to position [30, 0]
click at [479, 342] on button "Précédent" at bounding box center [546, 345] width 59 height 23
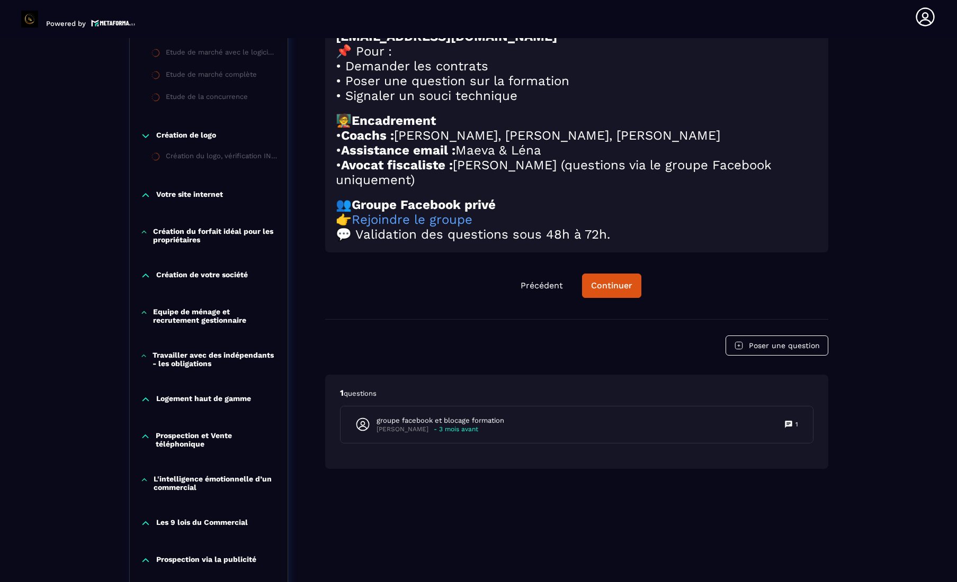
scroll to position [538, 0]
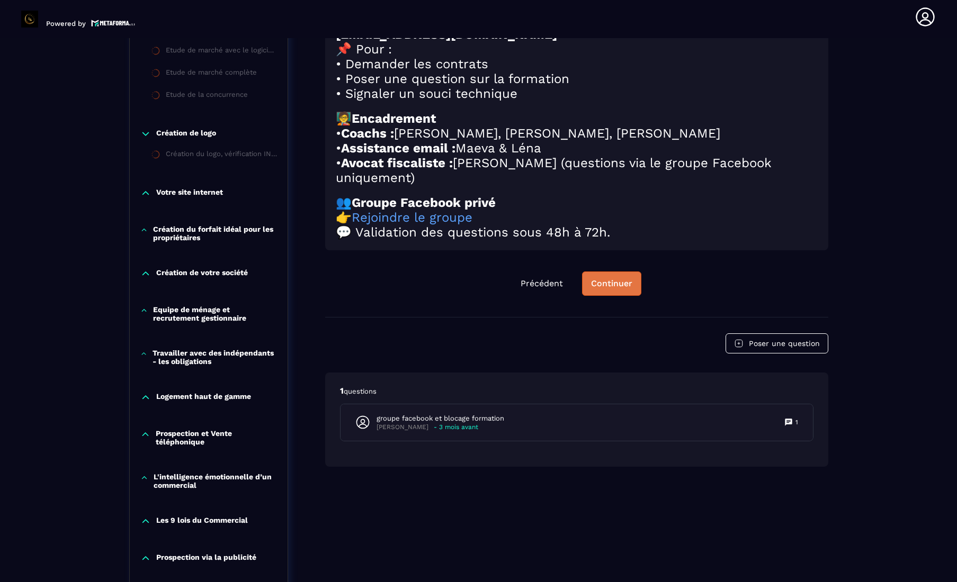
click at [479, 289] on div "Continuer" at bounding box center [611, 284] width 41 height 11
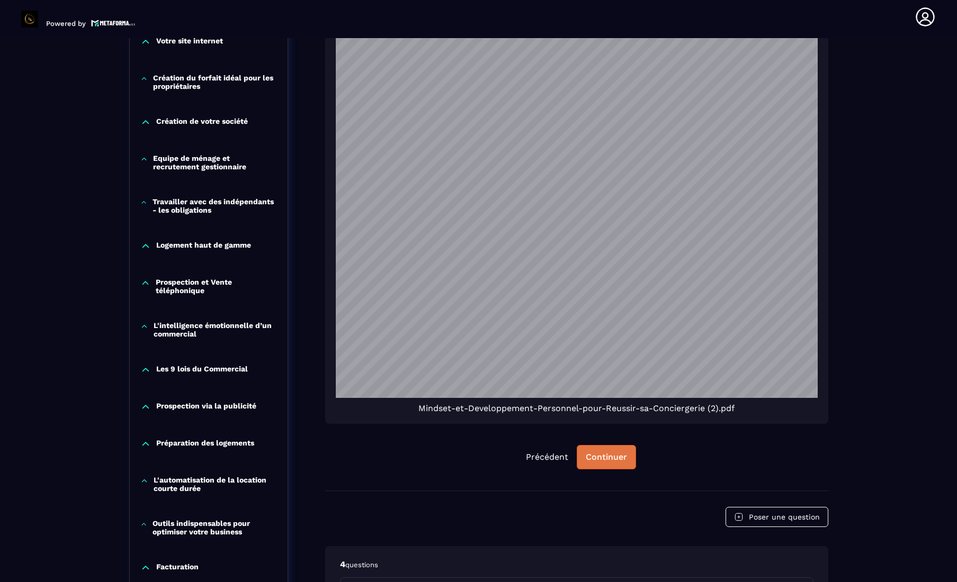
click at [479, 456] on div "Continuer" at bounding box center [606, 457] width 41 height 11
click at [479, 459] on div "Continuer" at bounding box center [606, 457] width 41 height 11
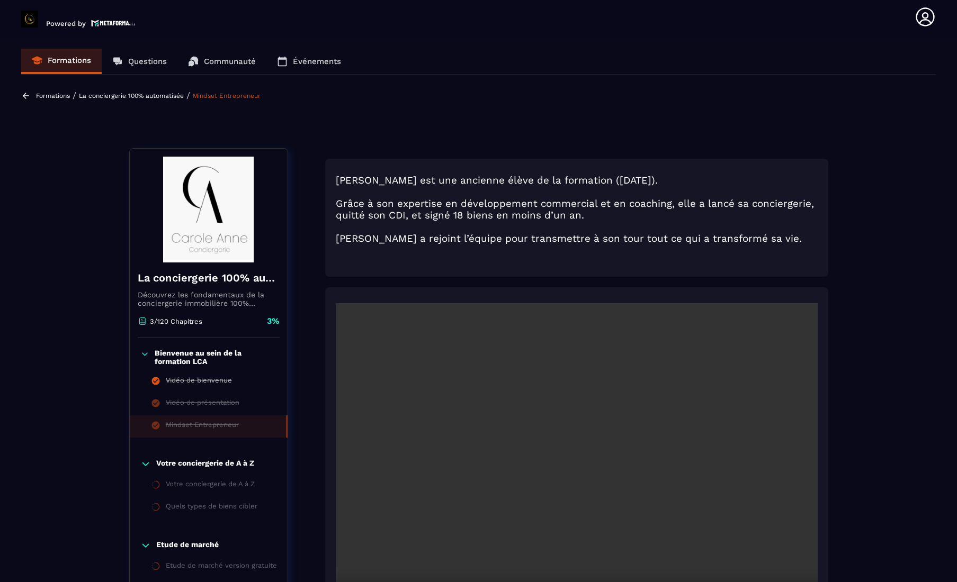
click at [128, 96] on p "La conciergerie 100% automatisée" at bounding box center [131, 95] width 105 height 7
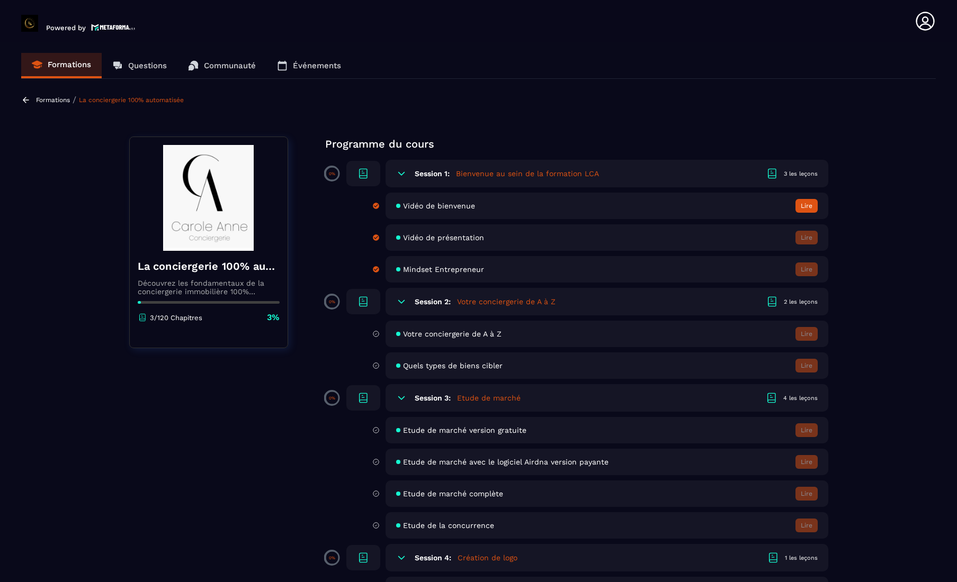
click at [455, 208] on span "Vidéo de bienvenue" at bounding box center [439, 206] width 72 height 8
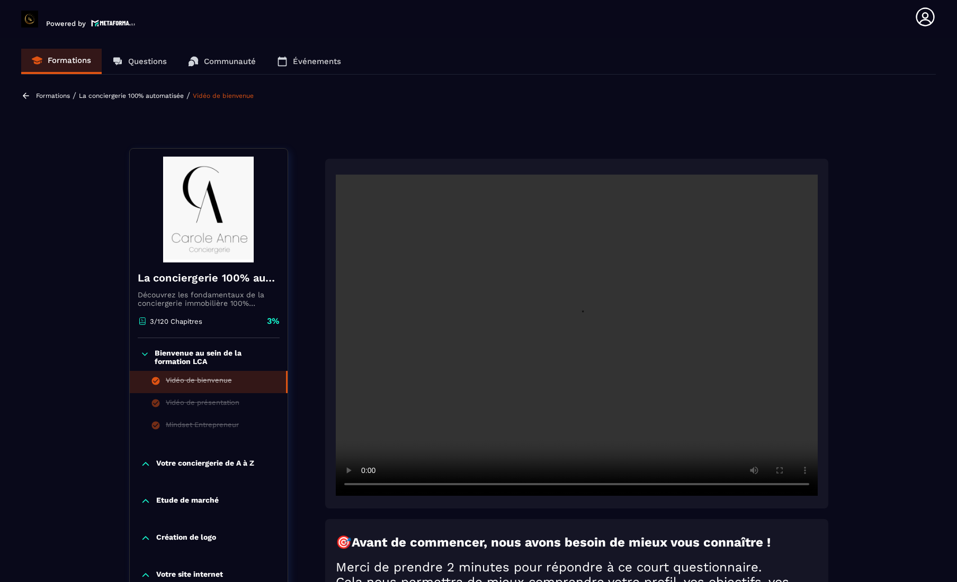
click at [59, 94] on p "Formations" at bounding box center [53, 95] width 34 height 7
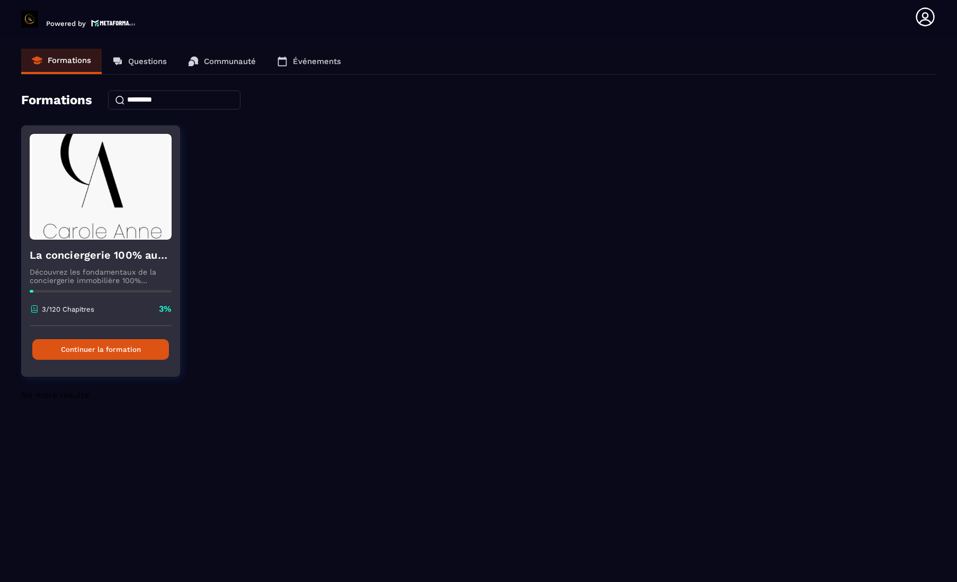
click at [78, 351] on button "Continuer la formation" at bounding box center [100, 349] width 137 height 21
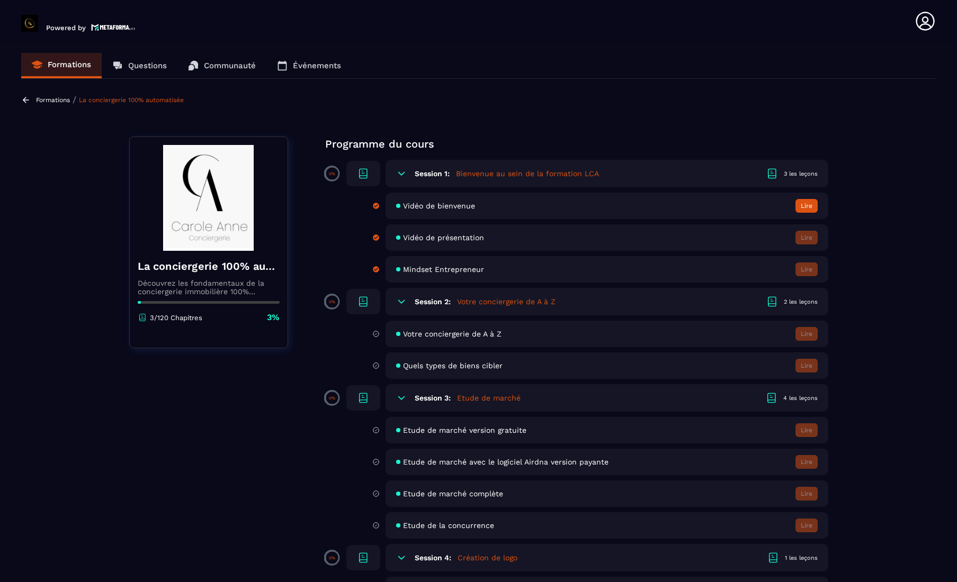
click at [414, 238] on span "Vidéo de présentation" at bounding box center [443, 238] width 81 height 8
click at [445, 239] on span "Vidéo de présentation" at bounding box center [443, 238] width 81 height 8
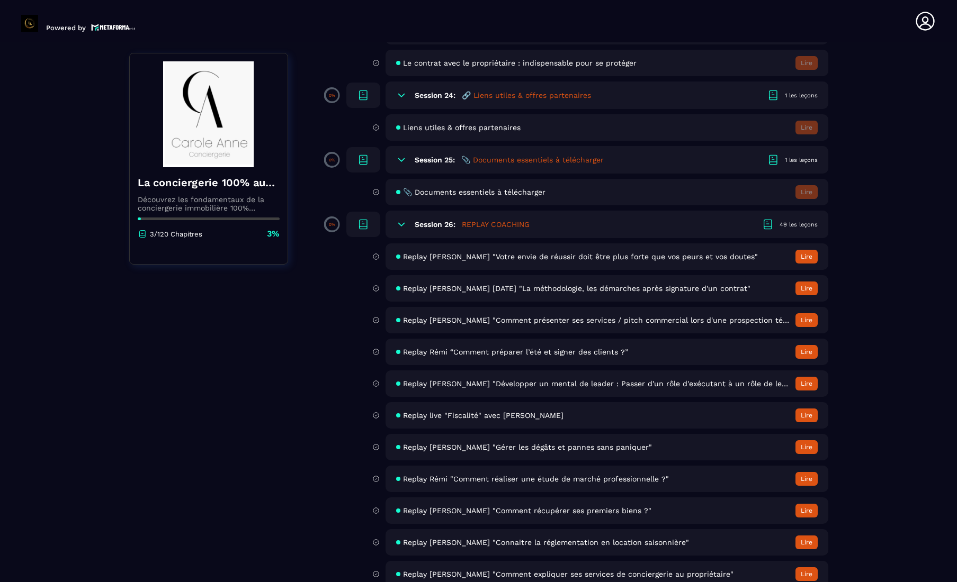
scroll to position [3027, 0]
click at [479, 256] on button "Lire" at bounding box center [806, 256] width 22 height 14
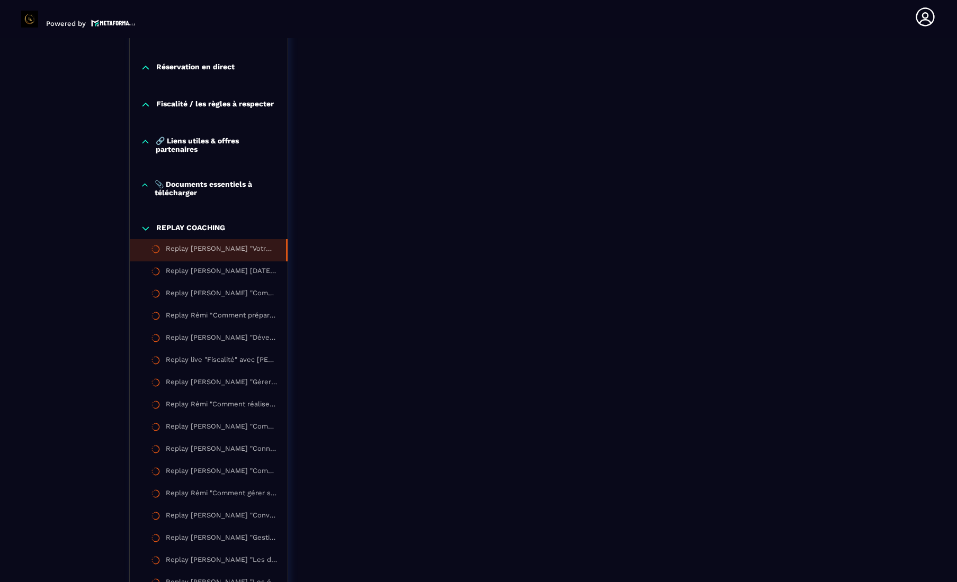
scroll to position [1156, 0]
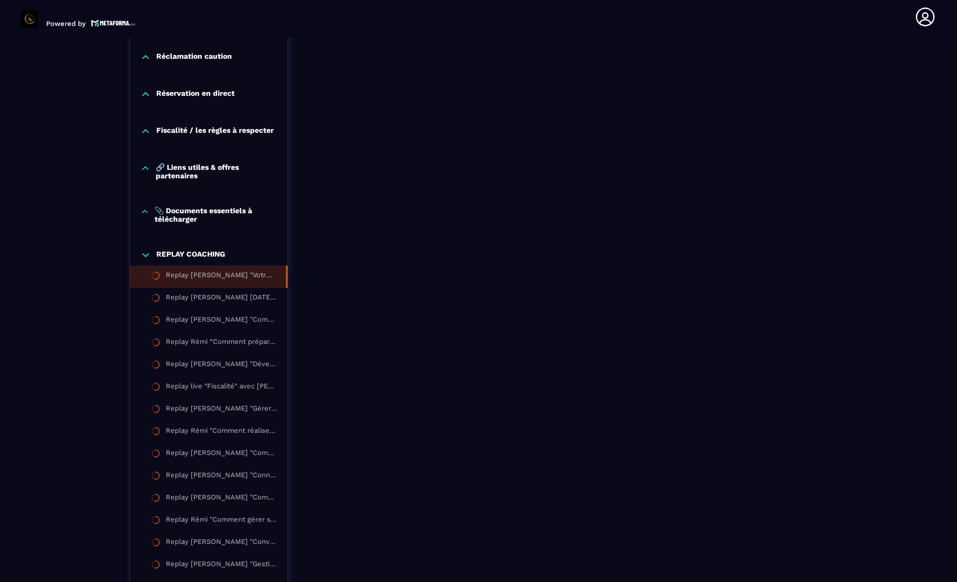
click at [199, 218] on p "📎 Documents essentiels à télécharger" at bounding box center [216, 215] width 122 height 17
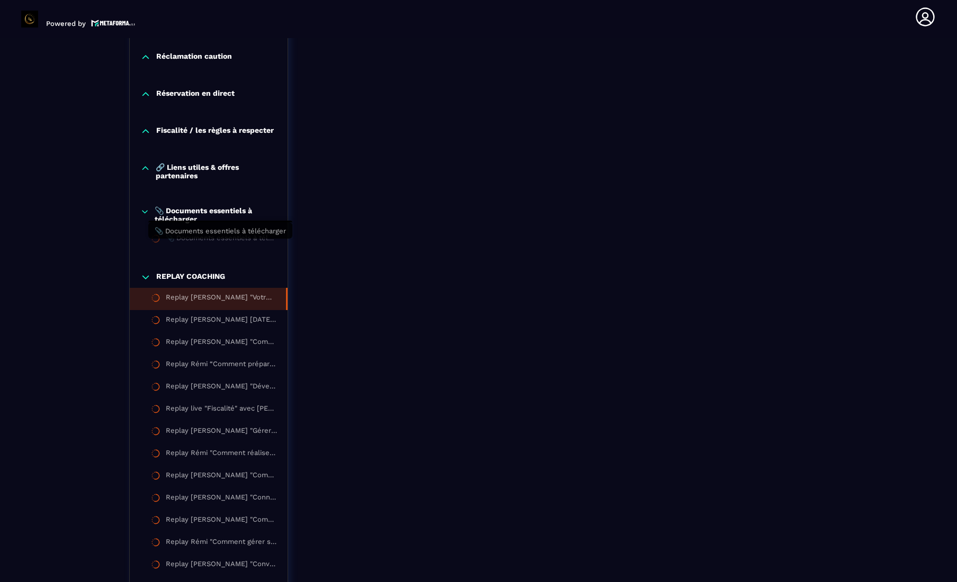
click at [196, 246] on div "📎 Documents essentiels à télécharger" at bounding box center [221, 240] width 111 height 12
click at [198, 217] on p "📎 Documents essentiels à télécharger" at bounding box center [216, 215] width 122 height 17
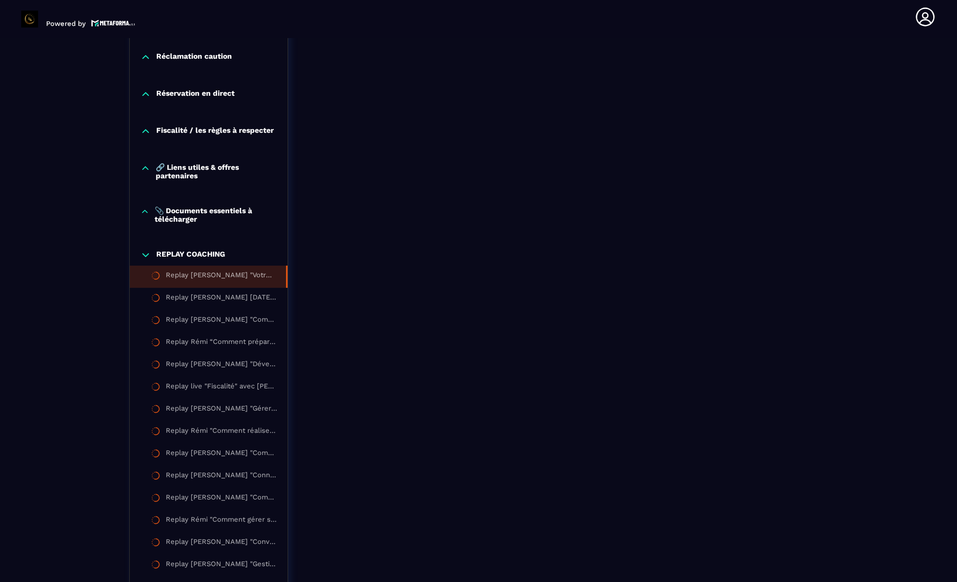
click at [188, 223] on p "📎 Documents essentiels à télécharger" at bounding box center [216, 215] width 122 height 17
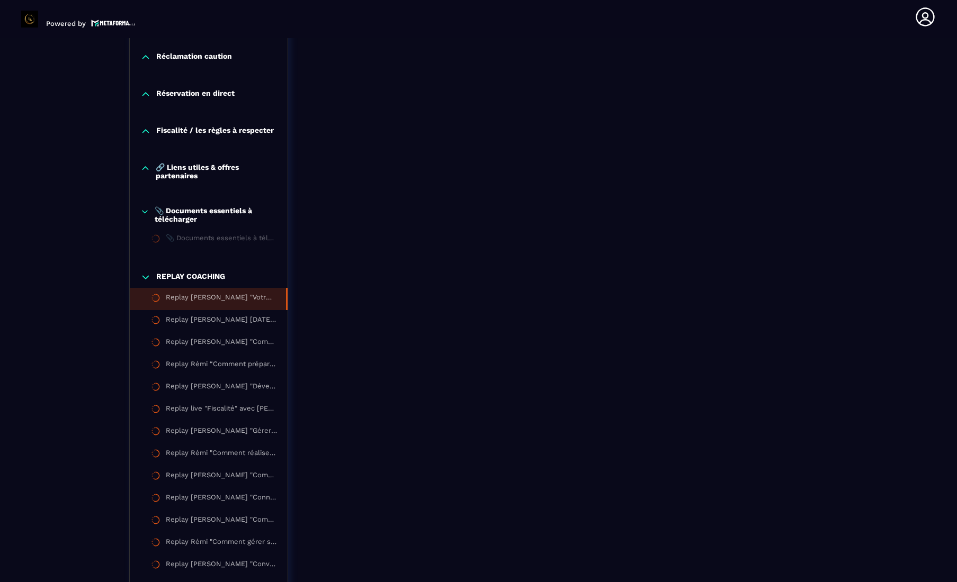
click at [195, 283] on p "REPLAY COACHING" at bounding box center [190, 277] width 69 height 11
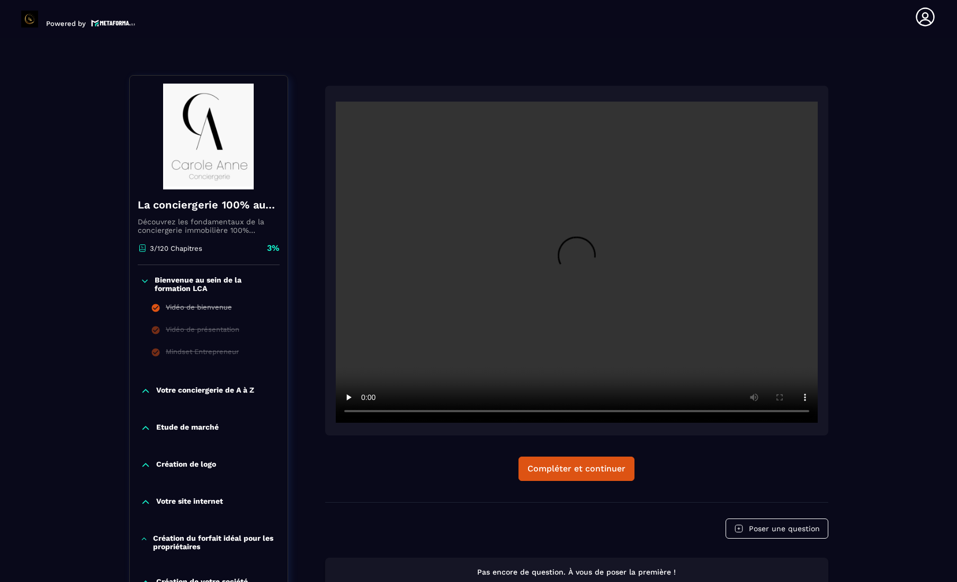
scroll to position [71, 0]
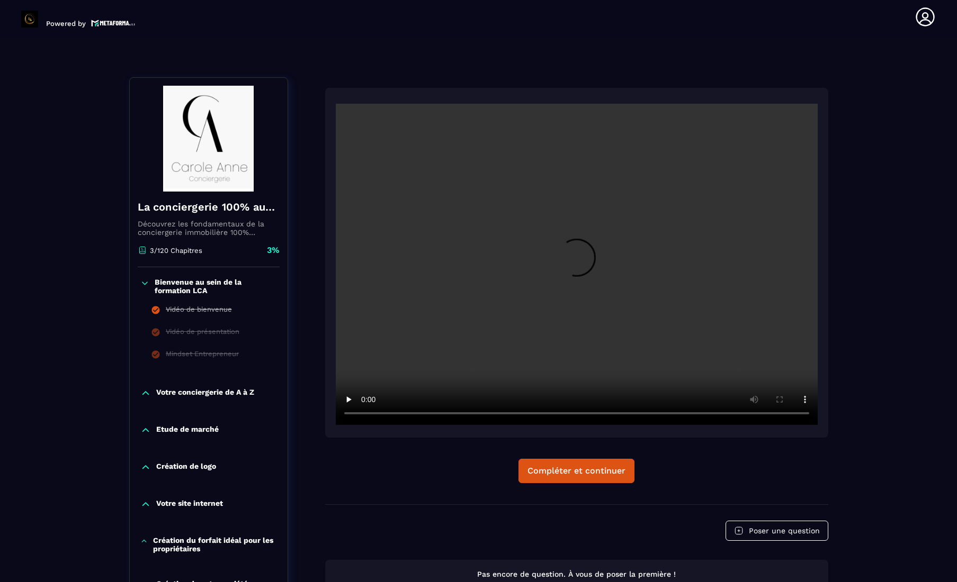
click at [204, 389] on p "Votre conciergerie de A à Z" at bounding box center [205, 393] width 98 height 11
click at [201, 413] on div "Votre conciergerie de A à Z" at bounding box center [210, 415] width 89 height 12
click at [186, 394] on p "Votre conciergerie de A à Z" at bounding box center [205, 393] width 98 height 11
click at [171, 398] on p "Votre conciergerie de A à Z" at bounding box center [205, 393] width 98 height 11
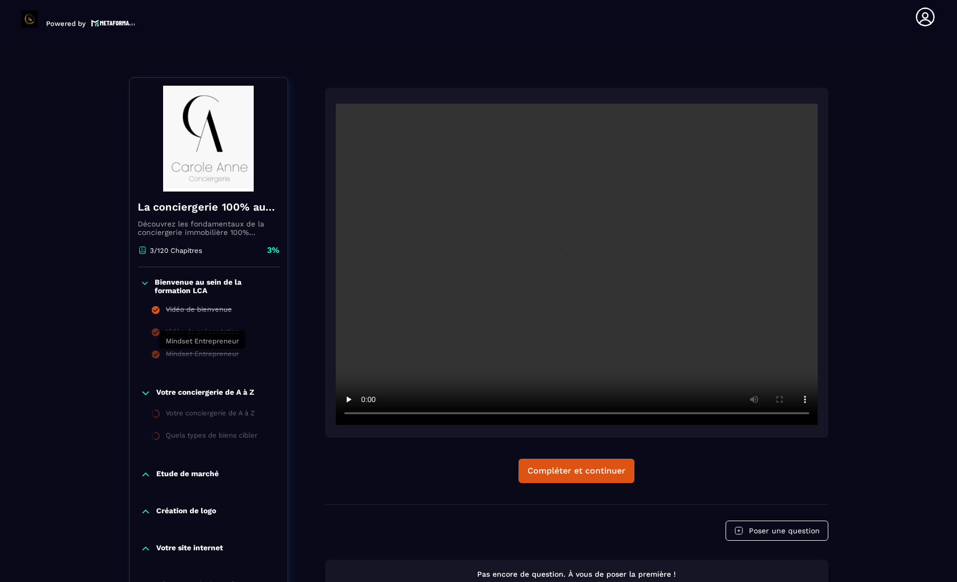
click at [169, 354] on div "Mindset Entrepreneur" at bounding box center [202, 356] width 73 height 12
click at [180, 415] on div "Votre conciergerie de A à Z" at bounding box center [210, 415] width 89 height 12
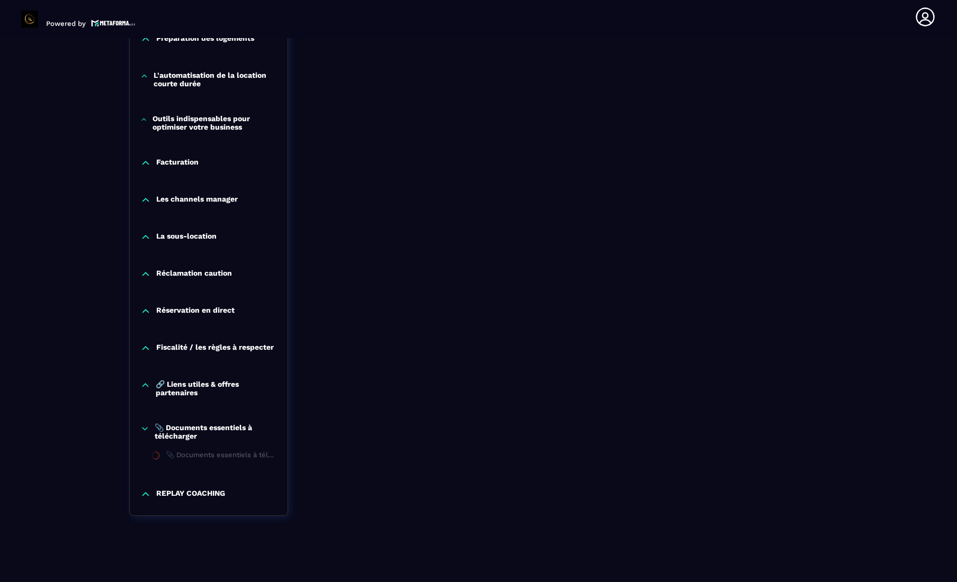
scroll to position [991, 0]
click at [195, 494] on p "REPLAY COACHING" at bounding box center [190, 494] width 69 height 11
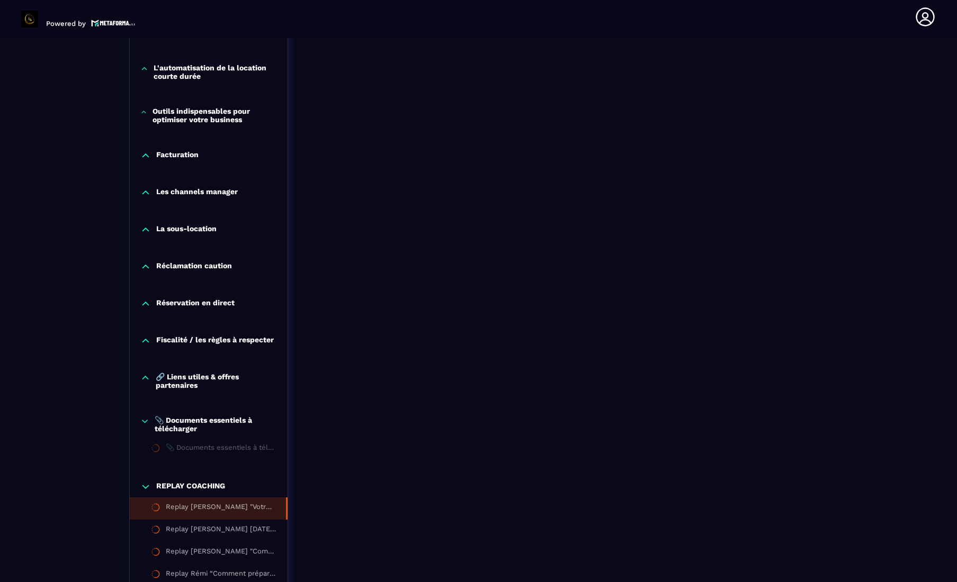
click at [191, 515] on div "Replay [PERSON_NAME] "Votre envie de réussir doit être plus forte que vos peurs…" at bounding box center [221, 509] width 110 height 12
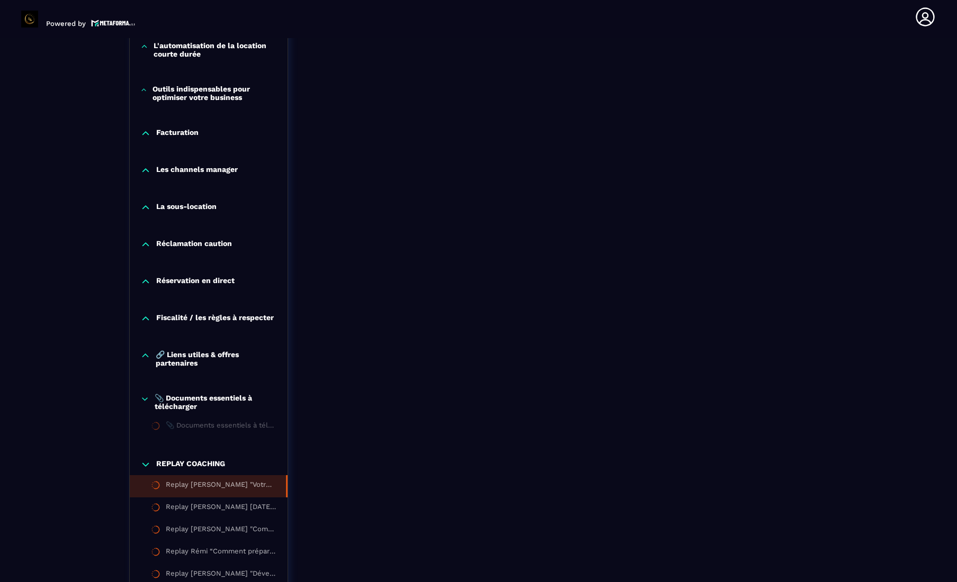
scroll to position [1007, 0]
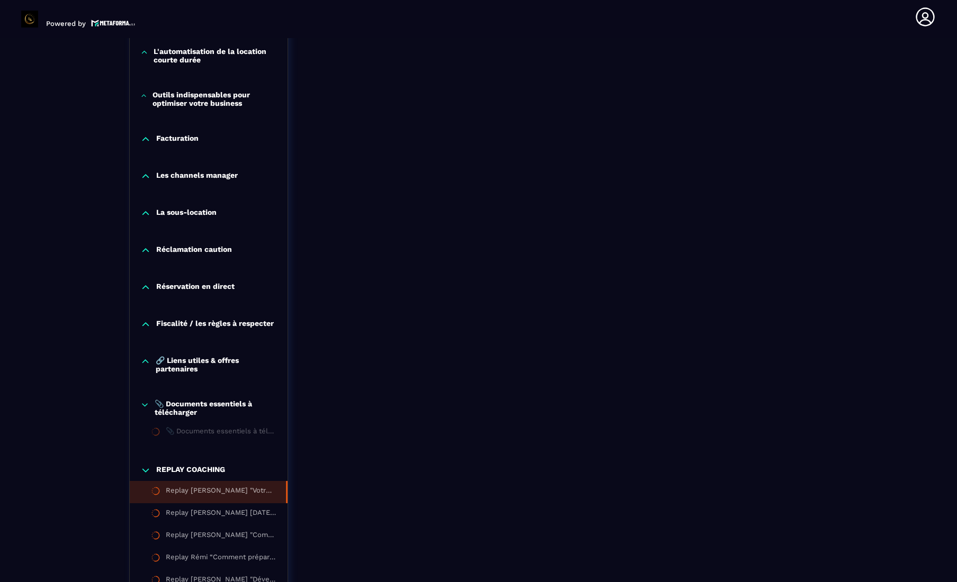
click at [183, 412] on p "📎 Documents essentiels à télécharger" at bounding box center [216, 408] width 122 height 17
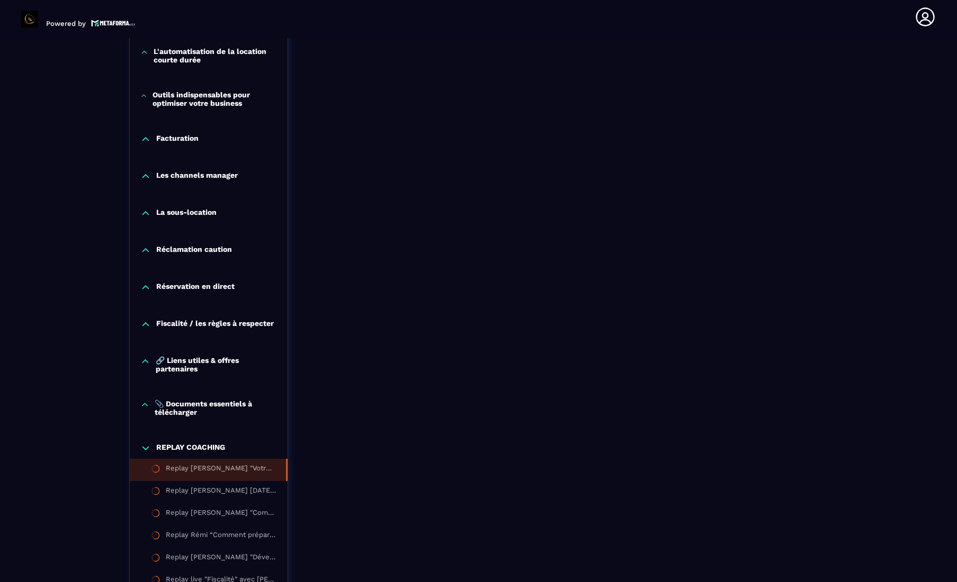
click at [188, 410] on p "📎 Documents essentiels à télécharger" at bounding box center [216, 408] width 122 height 17
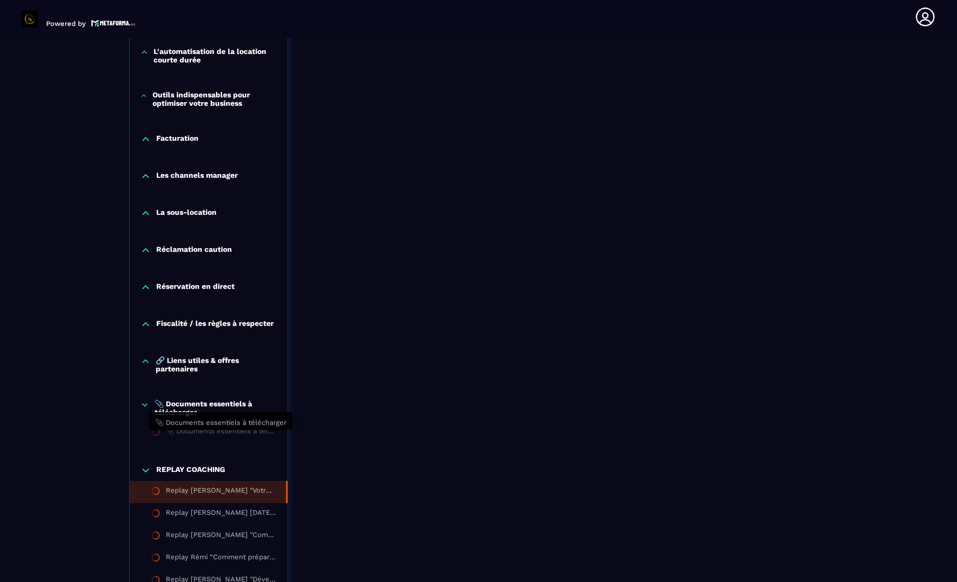
click at [199, 439] on div "📎 Documents essentiels à télécharger" at bounding box center [221, 433] width 111 height 12
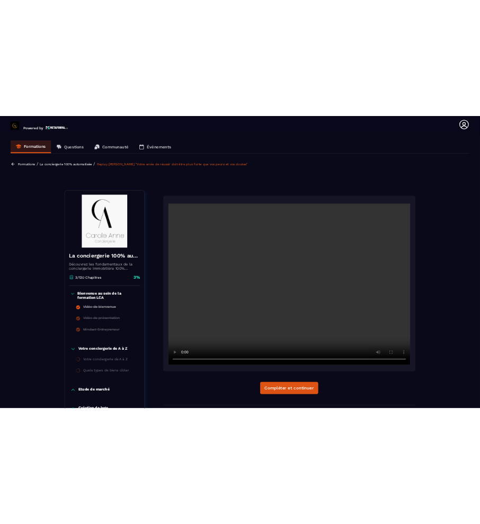
scroll to position [0, 0]
